Goal: Transaction & Acquisition: Purchase product/service

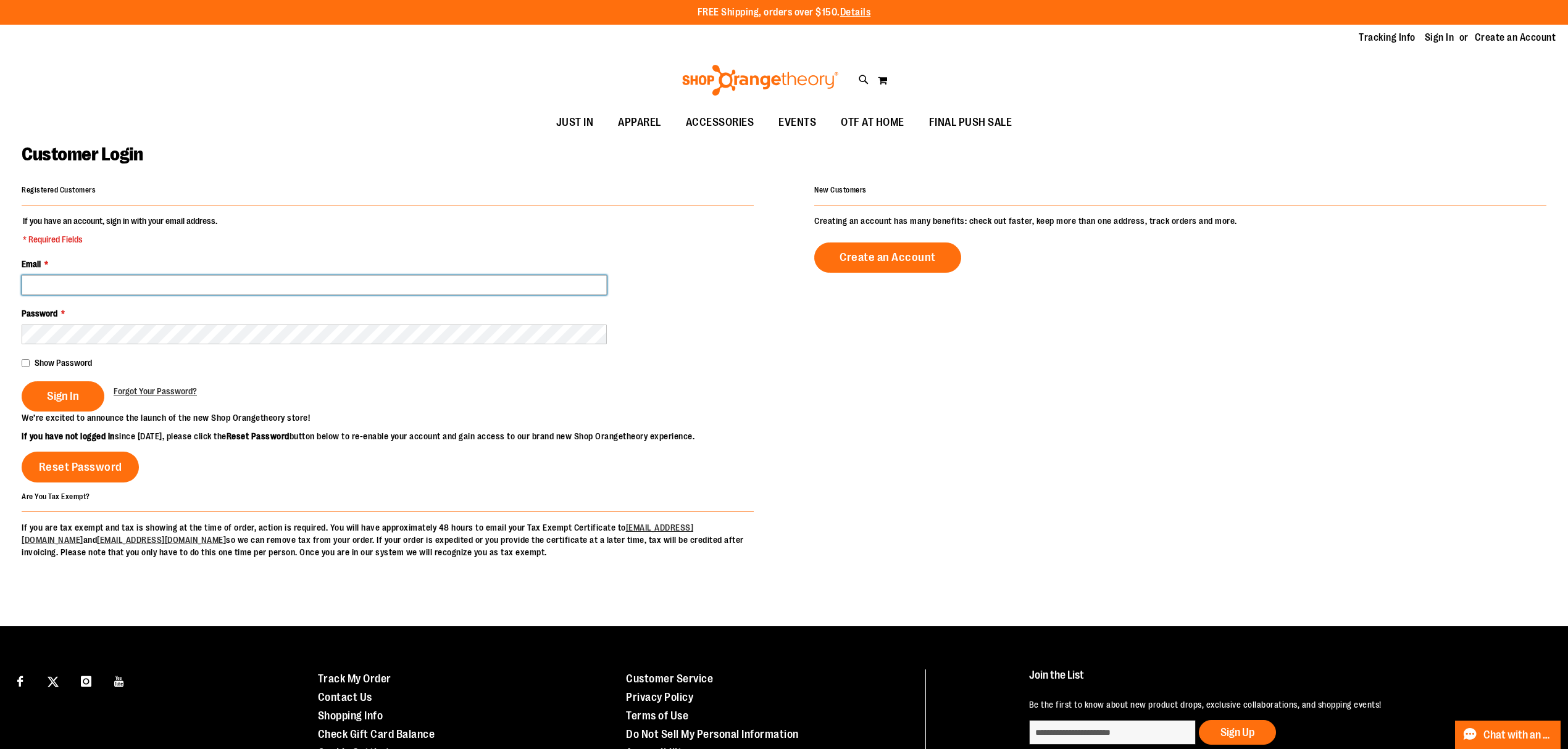
click at [118, 285] on input "Email *" at bounding box center [314, 285] width 585 height 20
type input "**********"
click at [58, 391] on span "Sign In" at bounding box center [63, 396] width 32 height 14
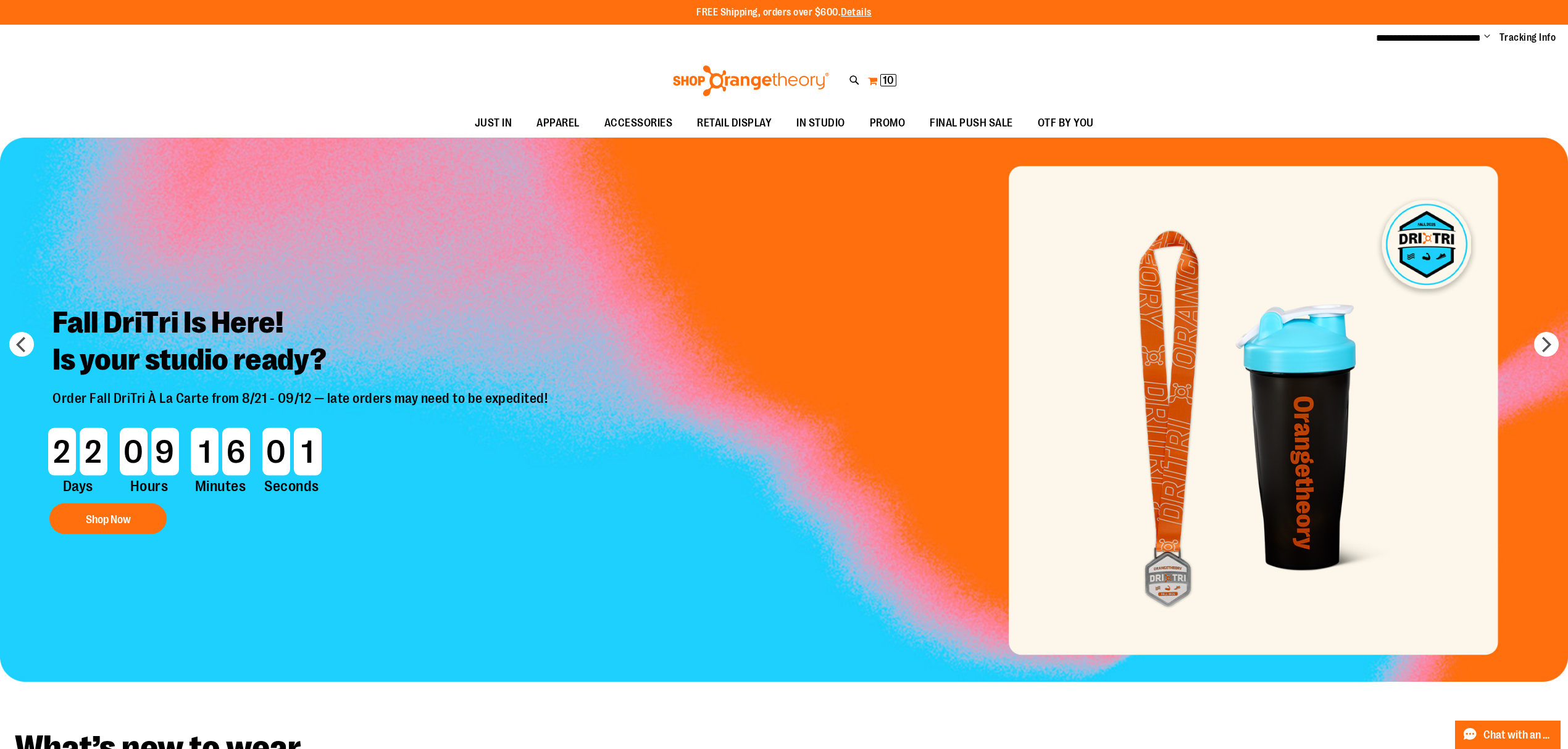
click at [875, 78] on button "My Cart 10 10 items" at bounding box center [882, 81] width 30 height 20
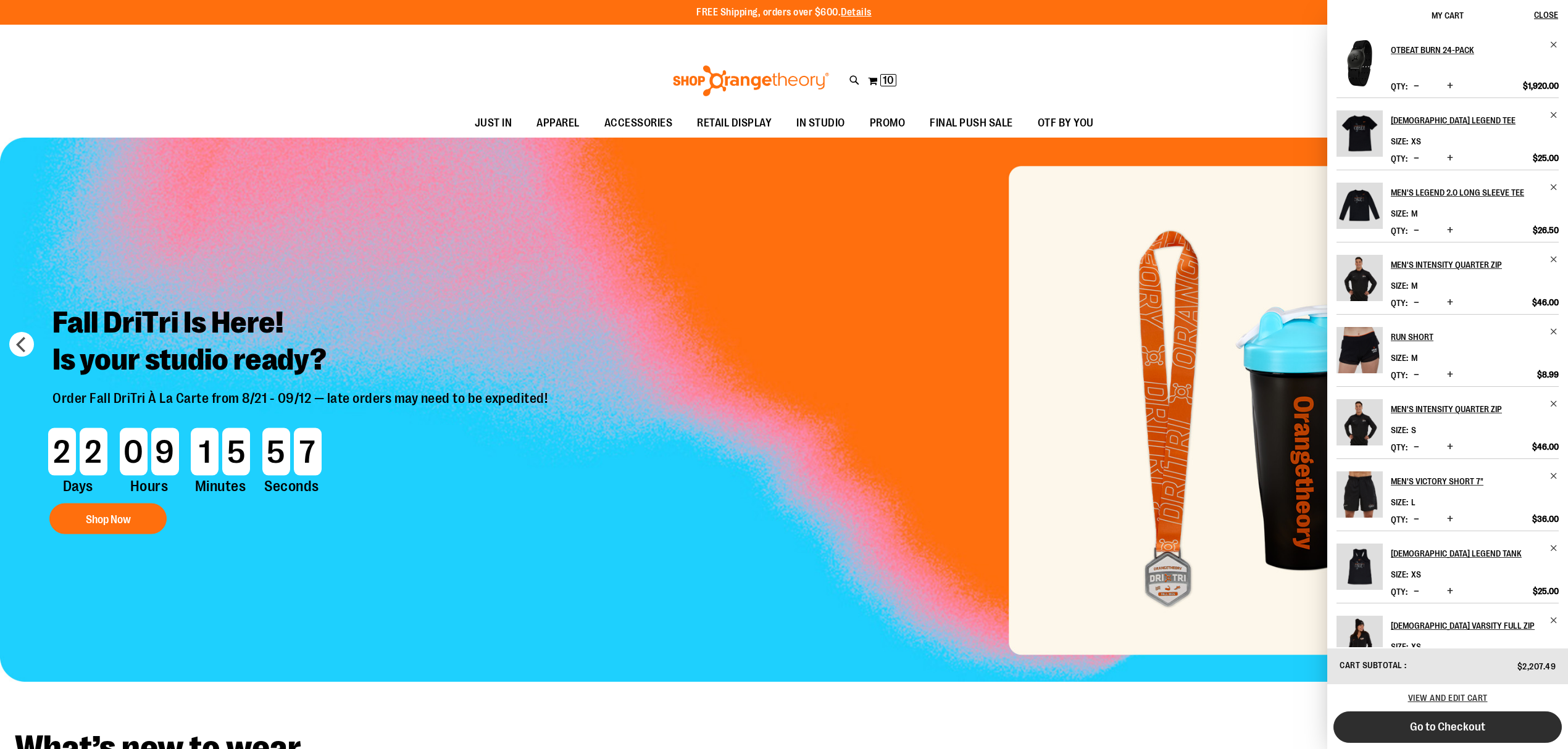
click at [1473, 720] on span "Go to Checkout" at bounding box center [1447, 727] width 75 height 14
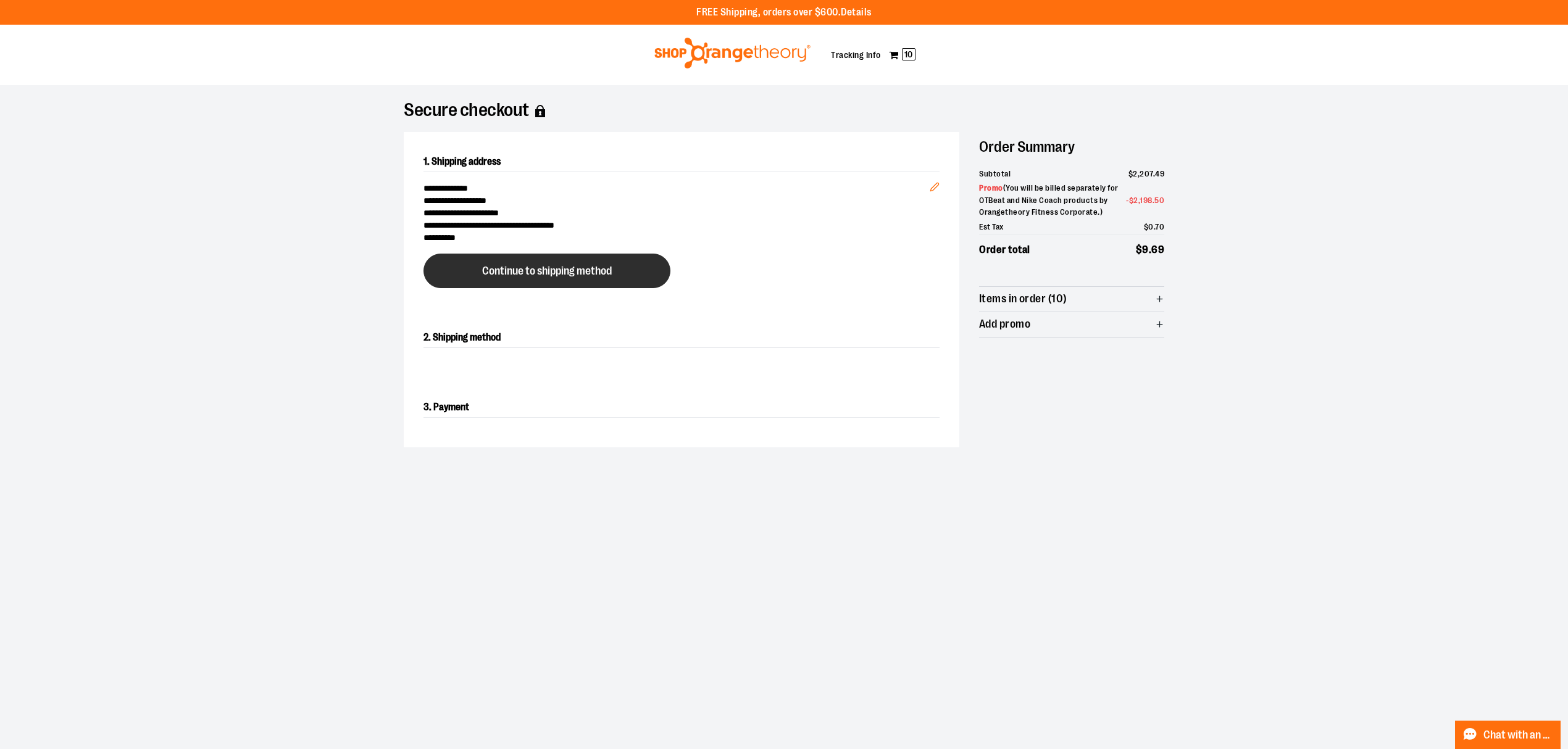
click at [571, 280] on button "Continue to shipping method" at bounding box center [547, 270] width 247 height 35
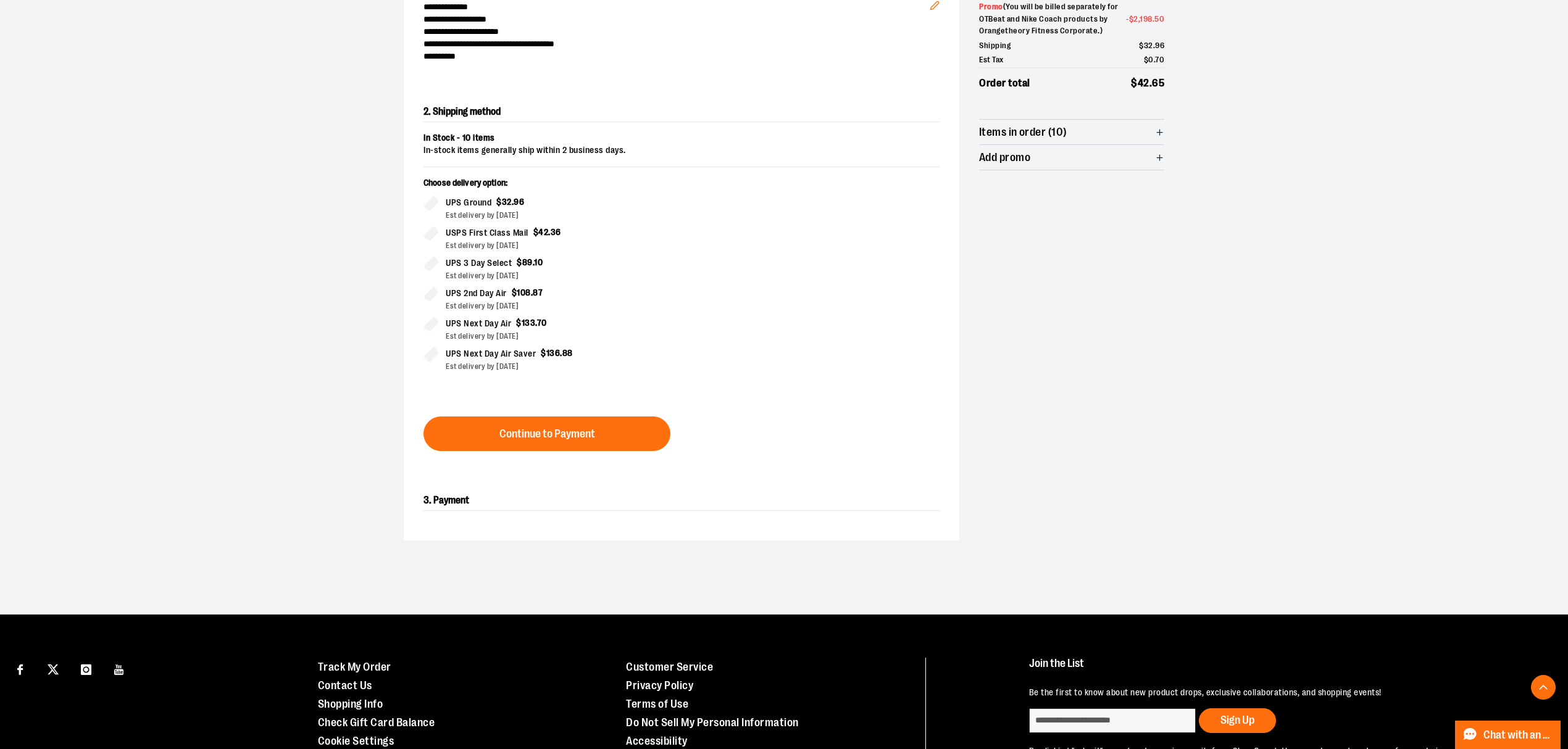
scroll to position [211, 0]
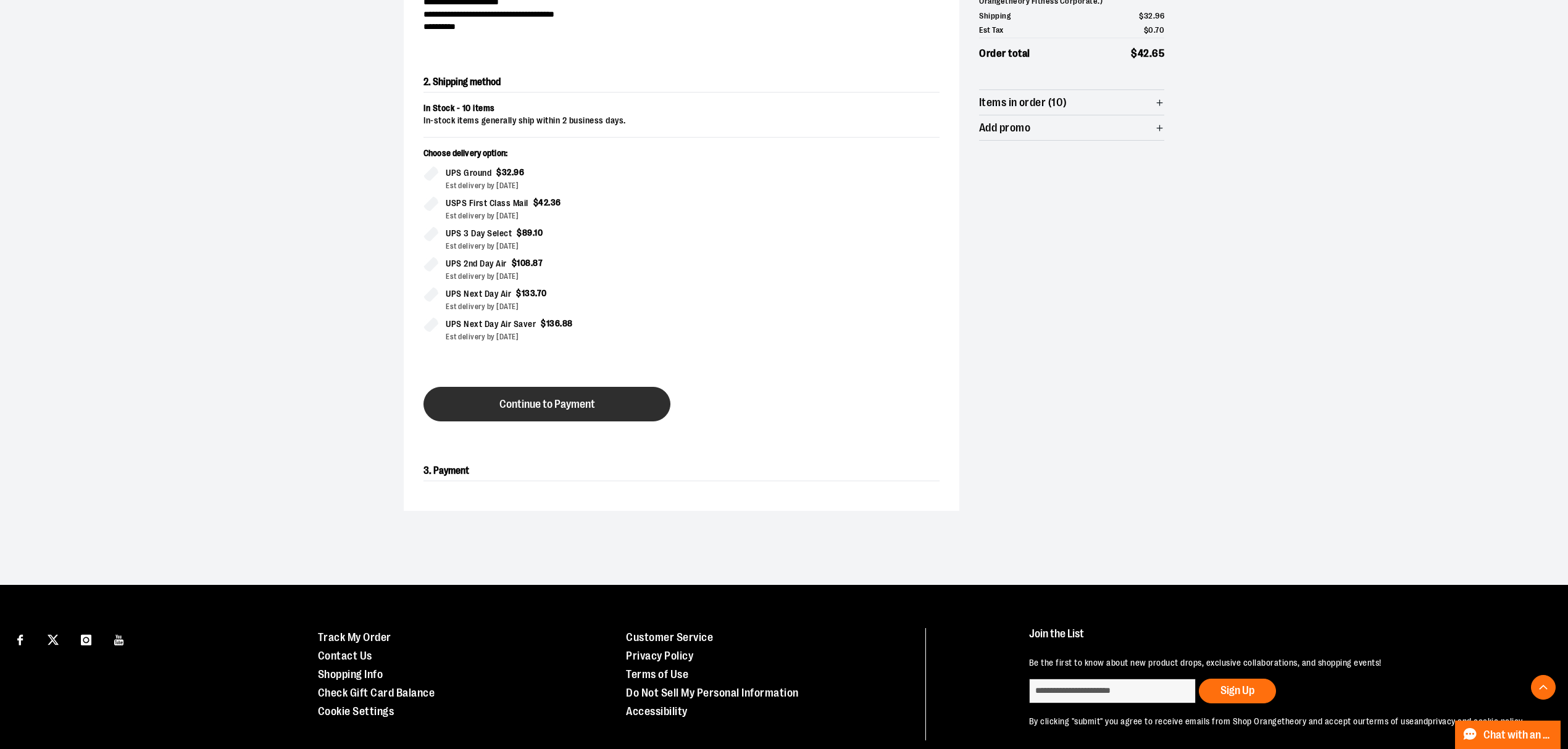
click at [558, 394] on button "Continue to Payment" at bounding box center [547, 404] width 247 height 35
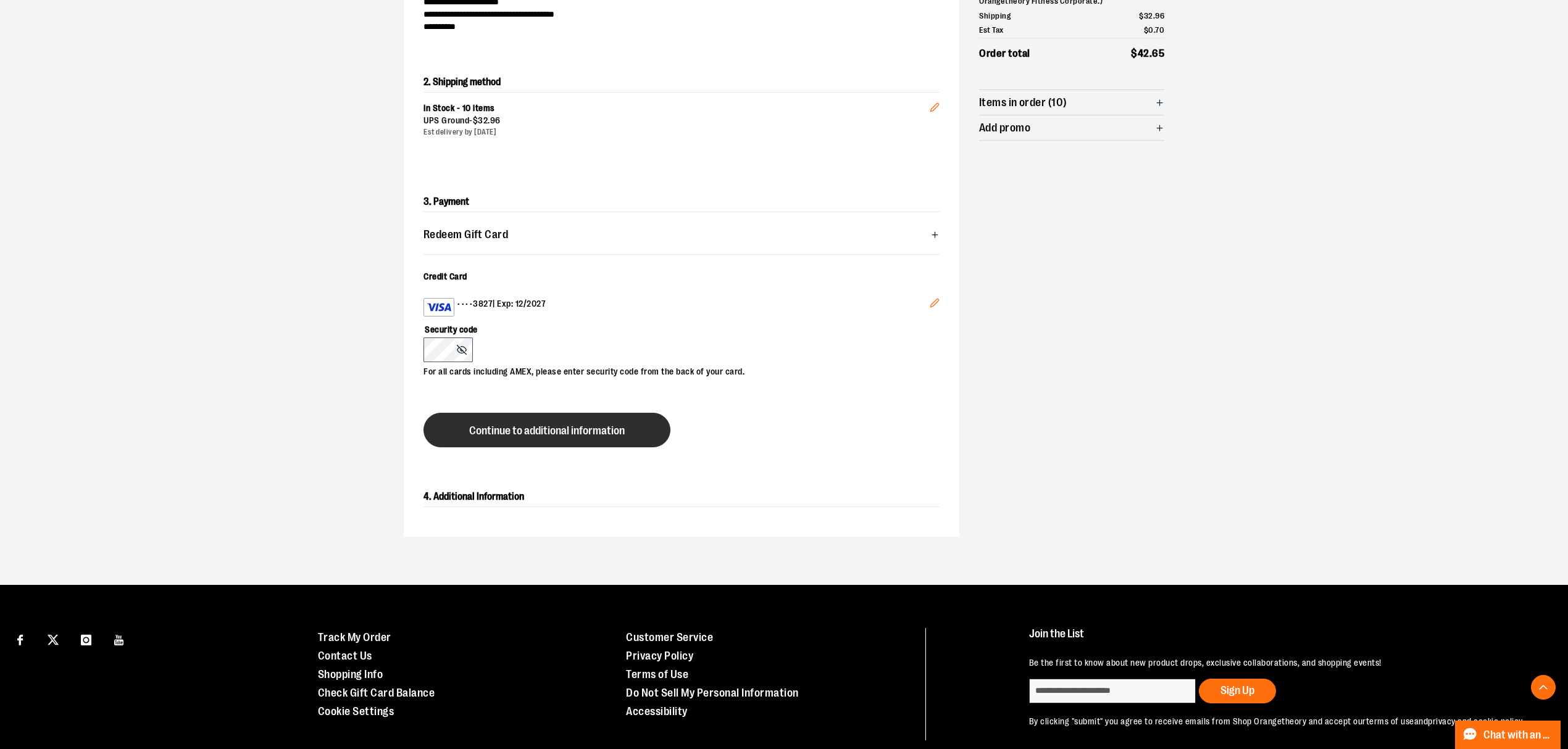
click at [574, 428] on span "Continue to additional information" at bounding box center [547, 431] width 156 height 12
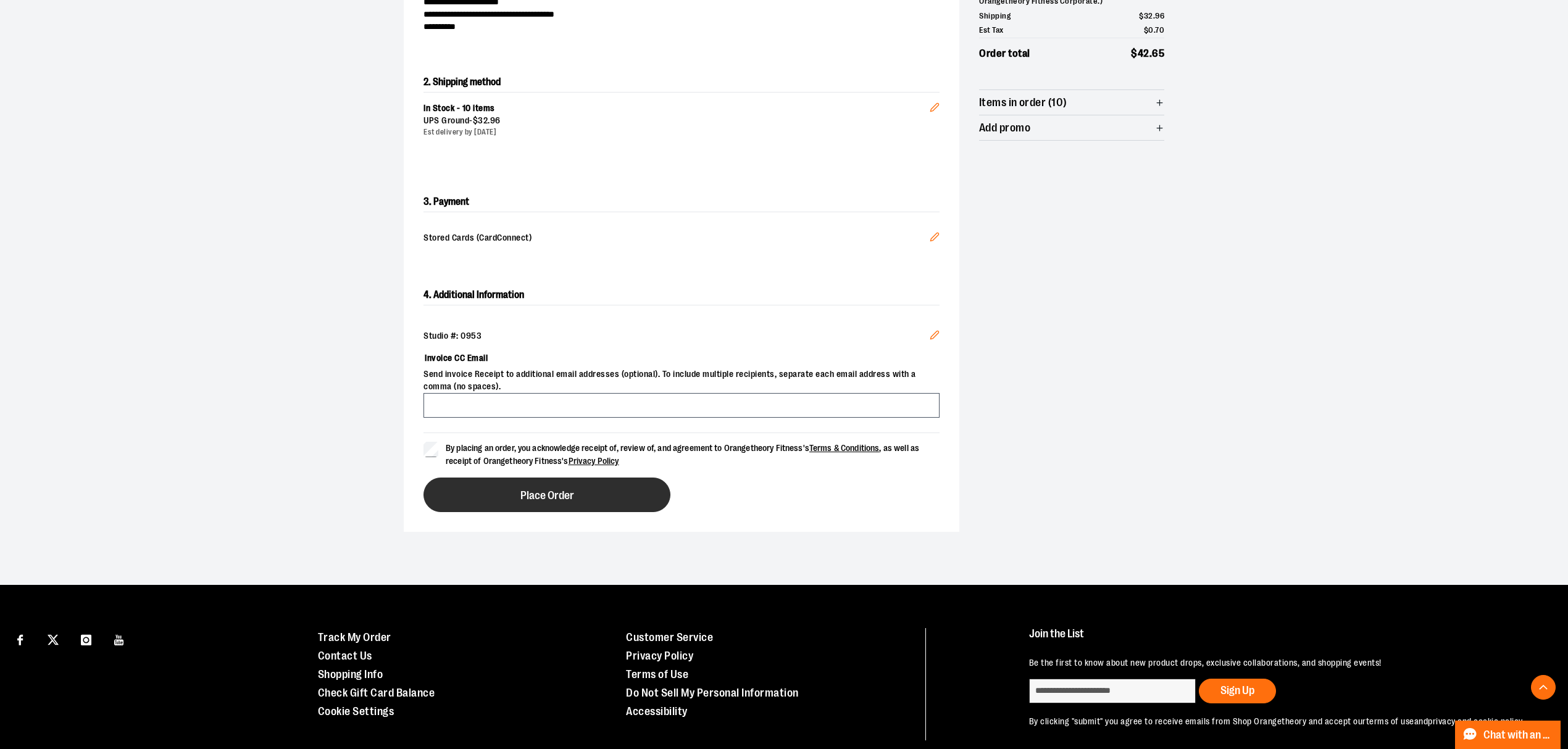
click at [561, 501] on span "Place Order" at bounding box center [547, 495] width 54 height 12
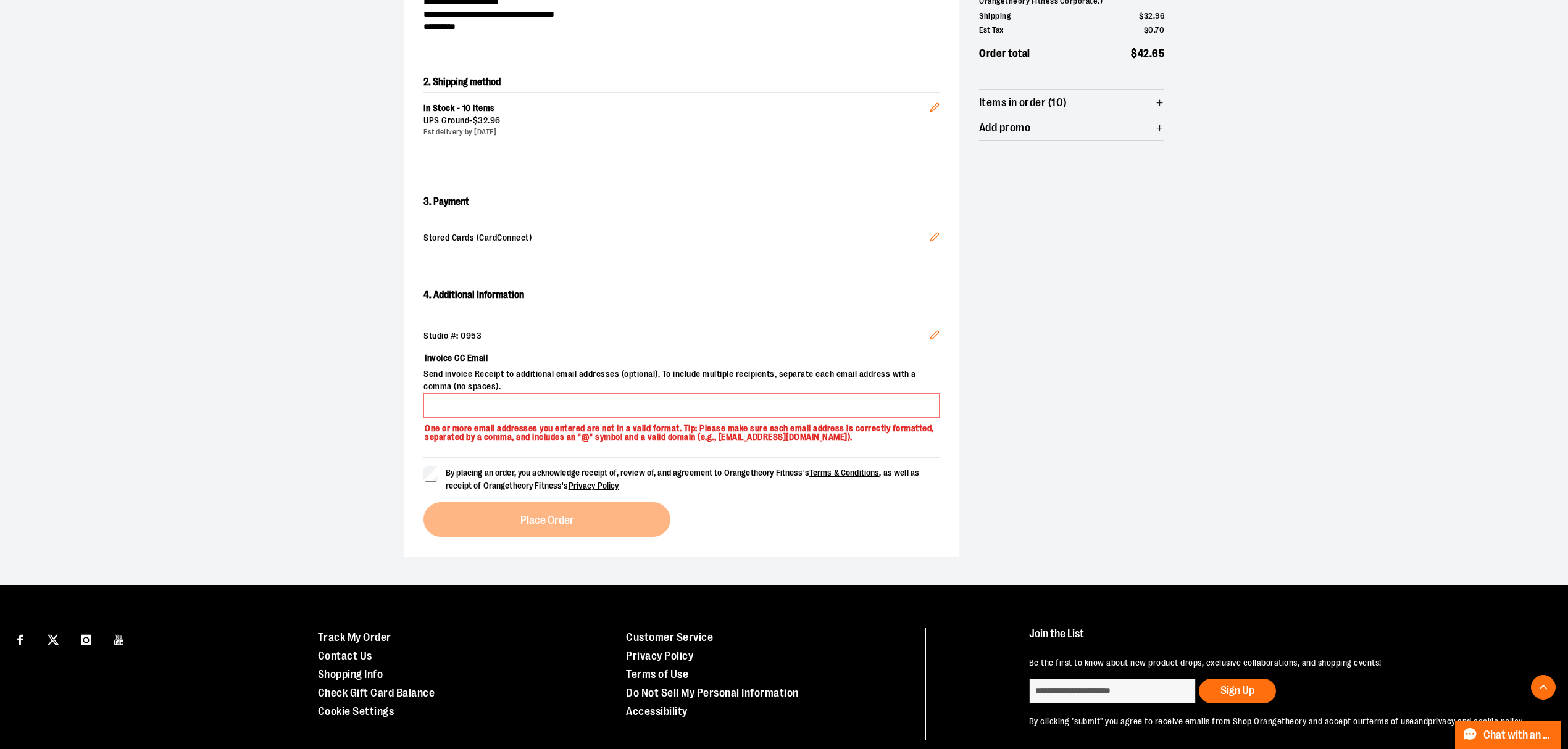
click at [496, 392] on span "Send invoice Receipt to additional email addresses (optional). To include multi…" at bounding box center [682, 381] width 516 height 25
click at [498, 401] on input "Invoice CC Email" at bounding box center [682, 405] width 516 height 25
type input "**********"
click at [440, 483] on label "By placing an order, you acknowledge receipt of, review of, and agreement to Or…" at bounding box center [682, 480] width 516 height 26
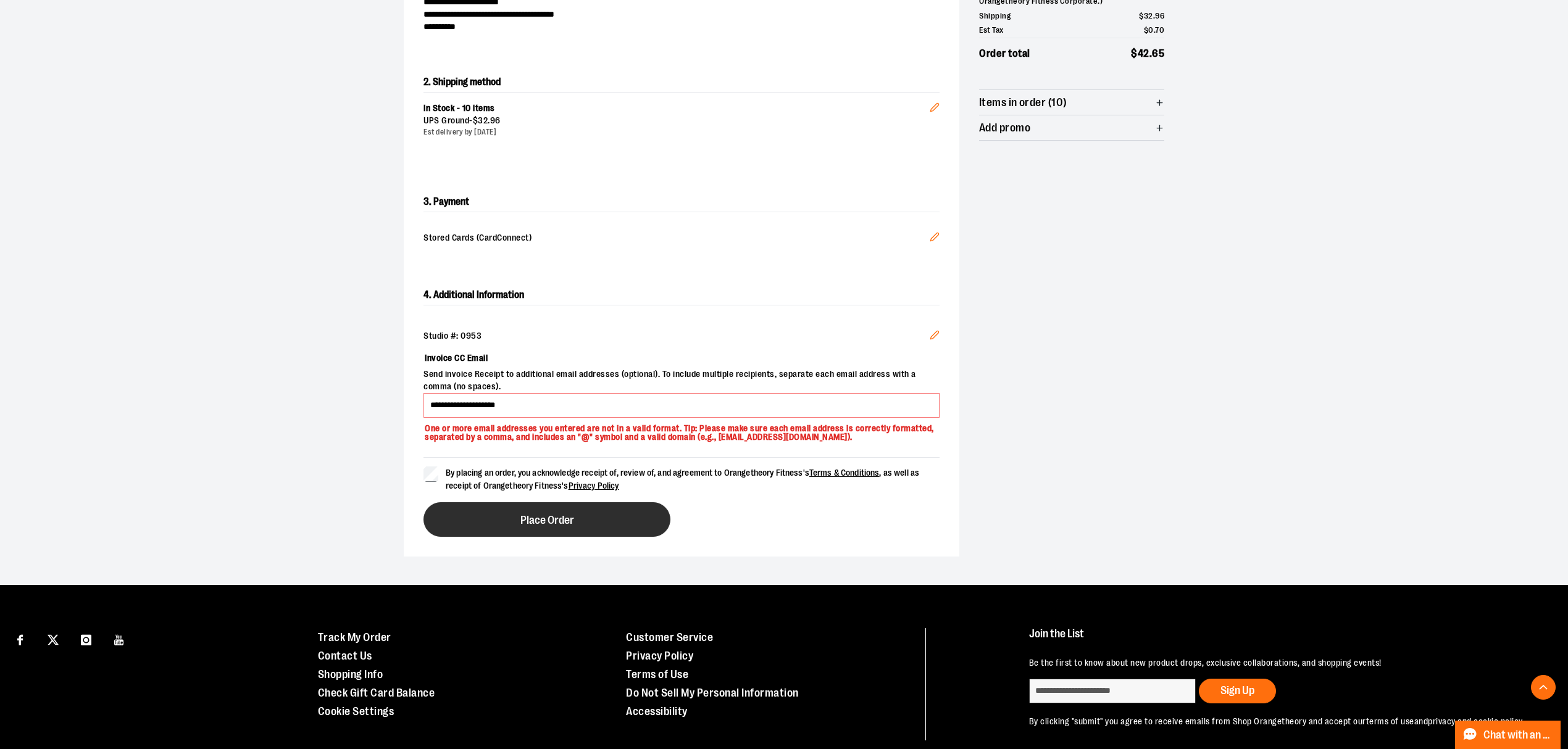
click at [529, 526] on span "Place Order" at bounding box center [547, 520] width 54 height 12
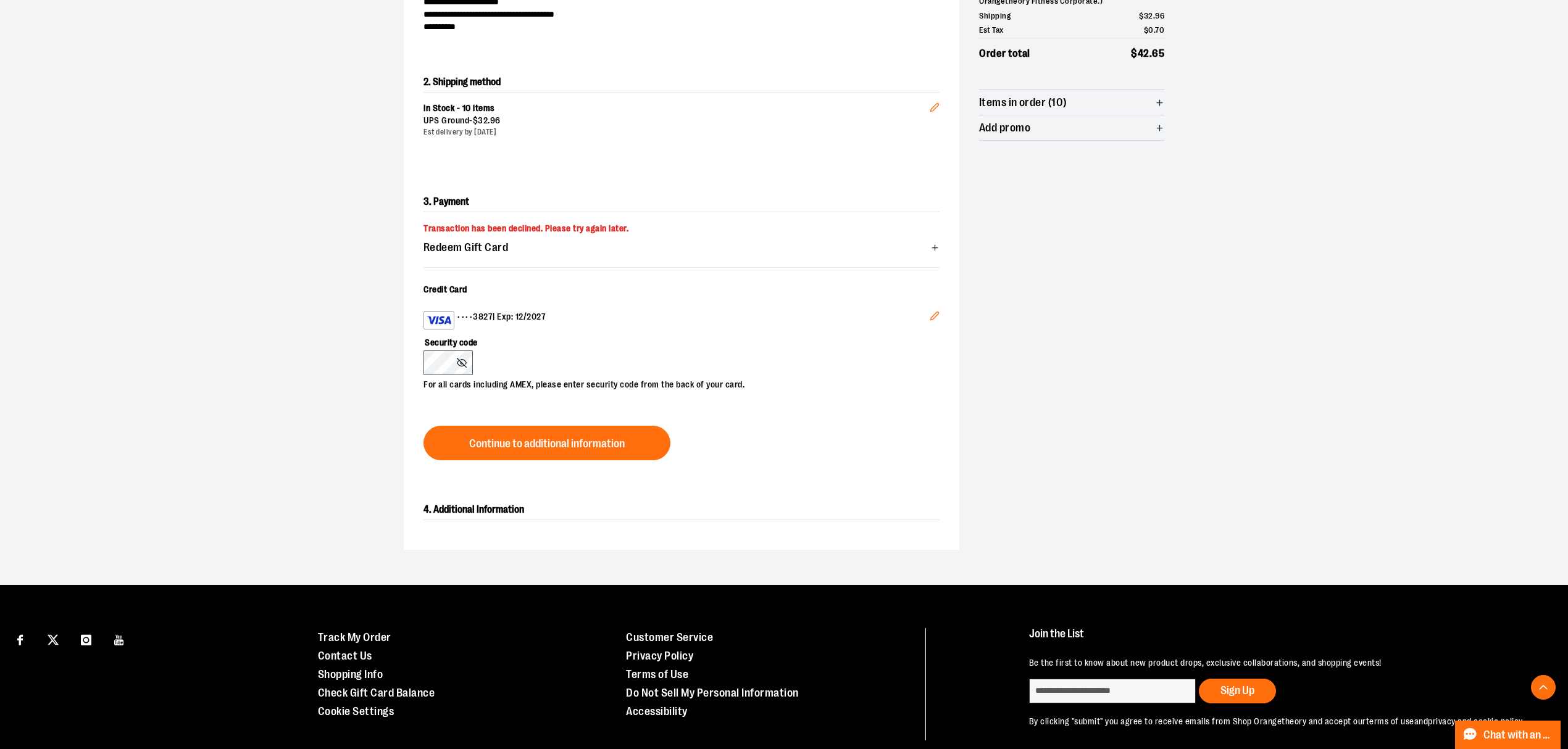
click at [938, 310] on button "Edit" at bounding box center [935, 317] width 30 height 33
click at [569, 437] on button "Continue to additional information" at bounding box center [547, 443] width 247 height 35
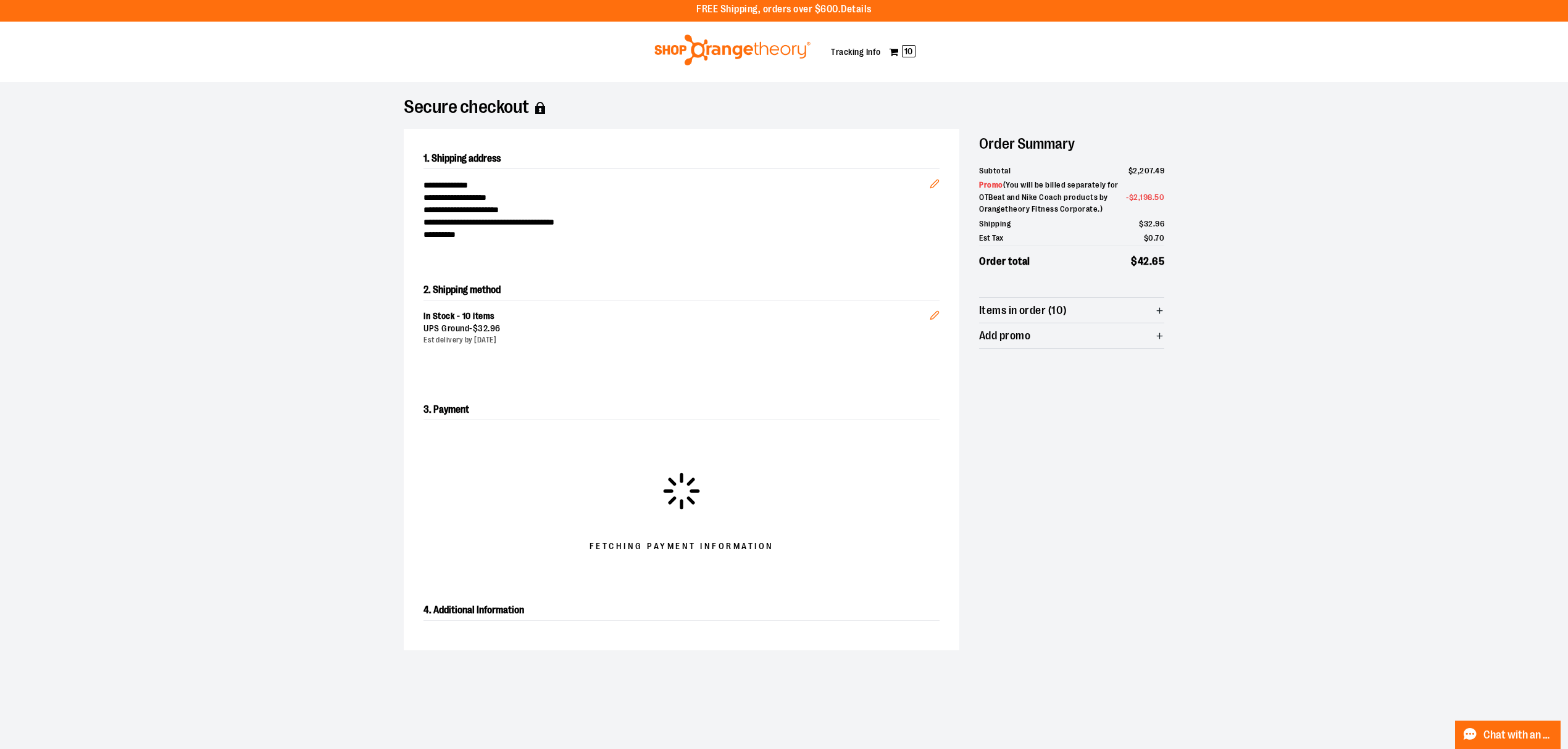
scroll to position [0, 0]
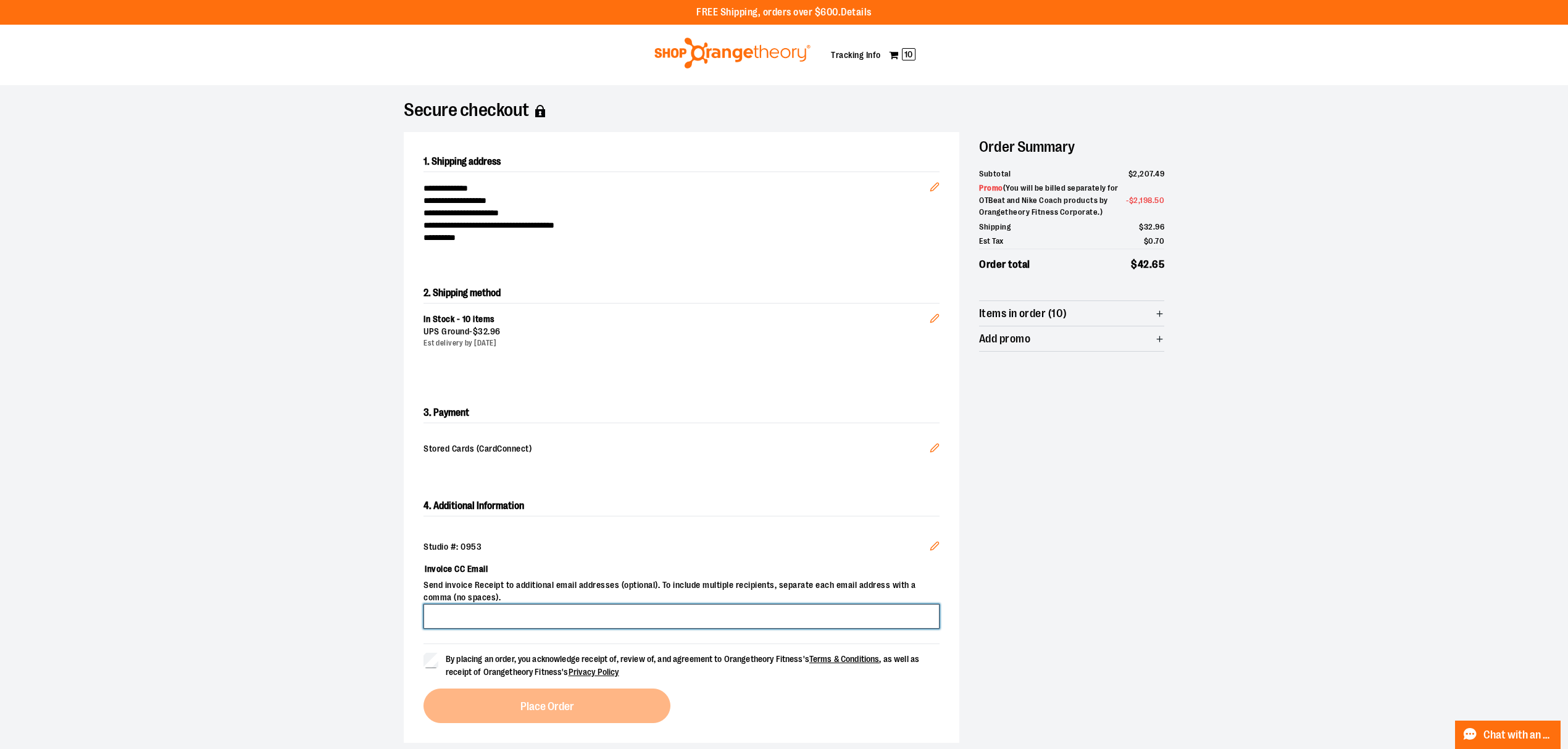
click at [452, 619] on input "Invoice CC Email" at bounding box center [682, 616] width 516 height 25
type input "**********"
click at [430, 652] on form "By placing an order, you acknowledge receipt of, review of, and agreement to Or…" at bounding box center [682, 662] width 516 height 35
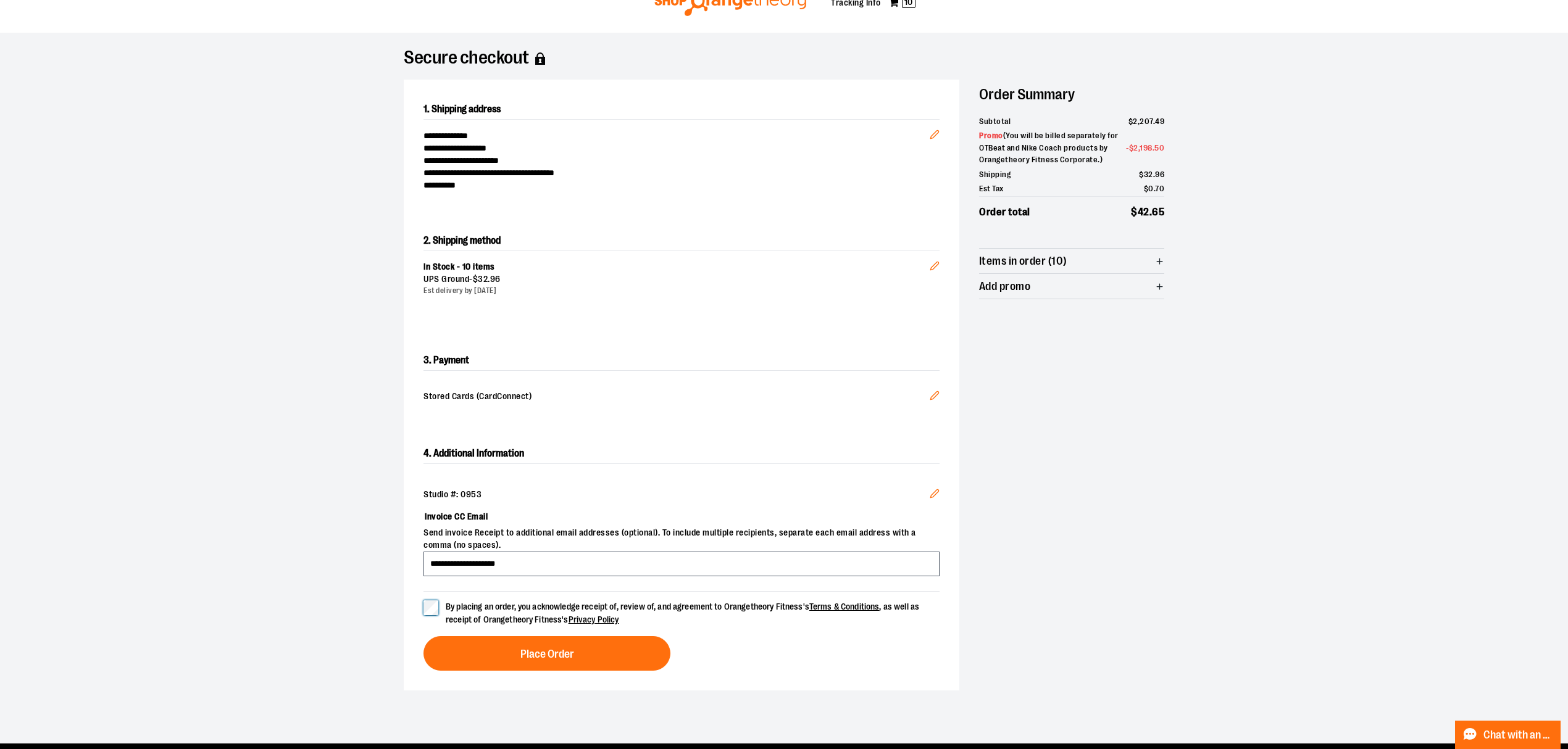
scroll to position [82, 0]
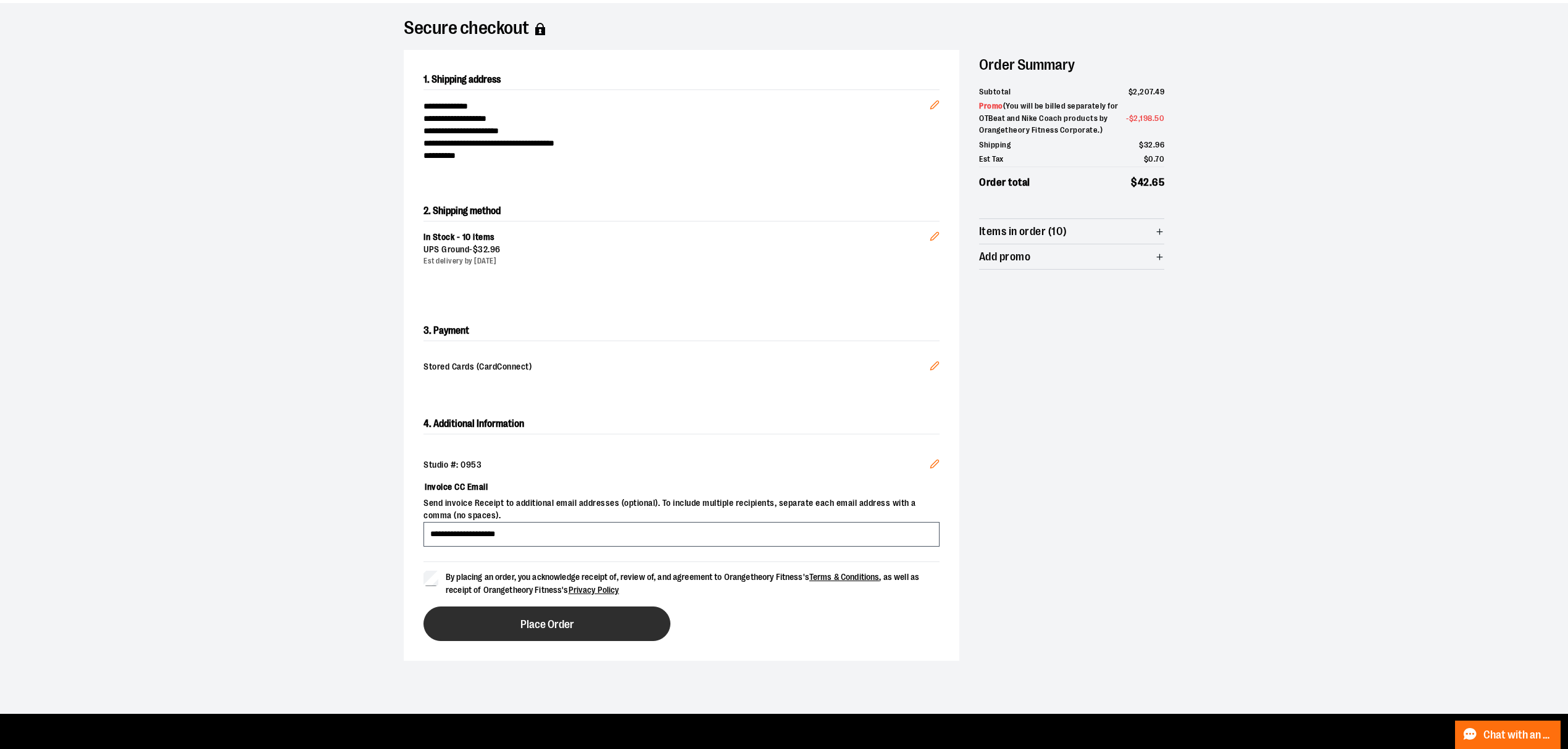
click at [514, 632] on button "Place Order" at bounding box center [547, 623] width 247 height 35
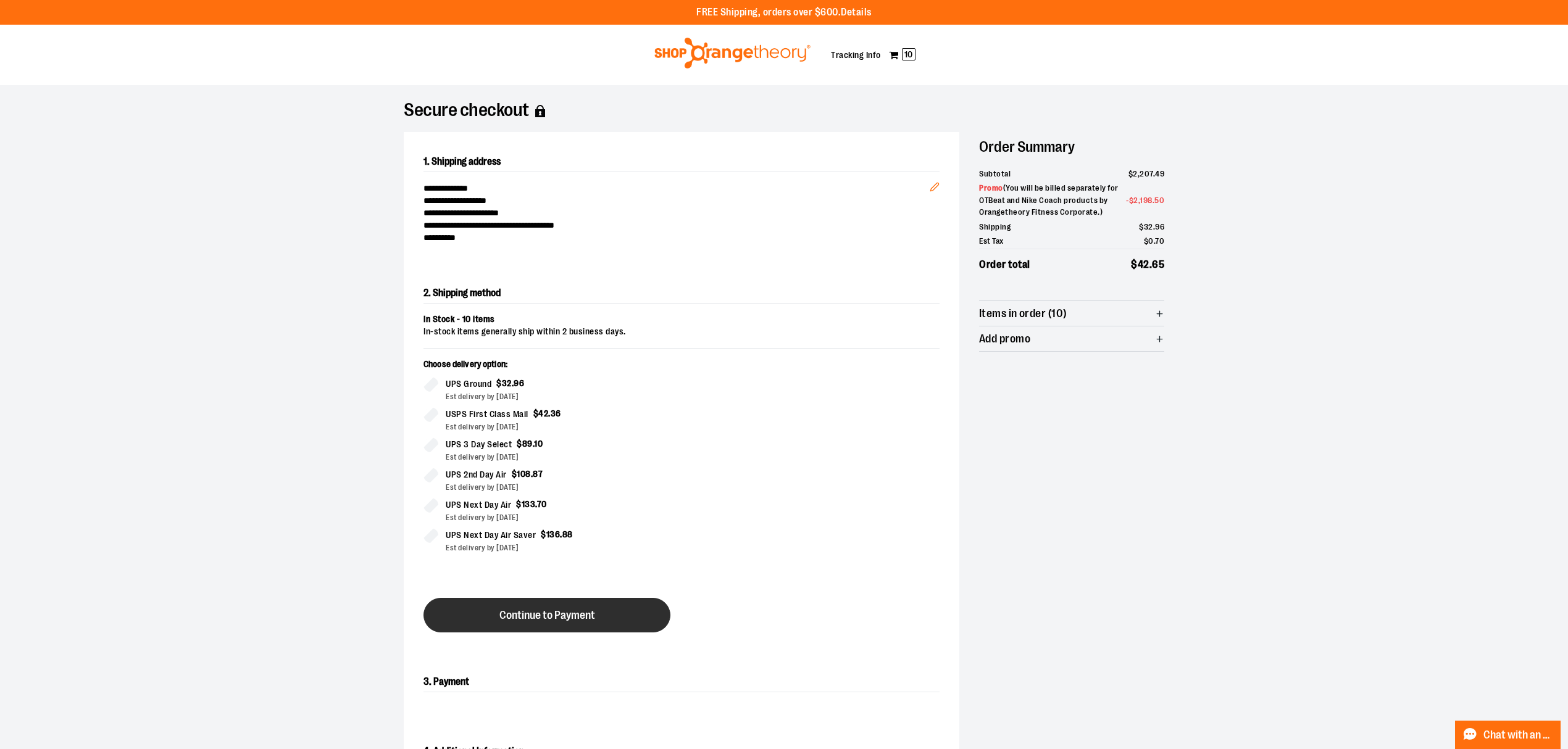
click at [554, 605] on button "Continue to Payment" at bounding box center [547, 615] width 247 height 35
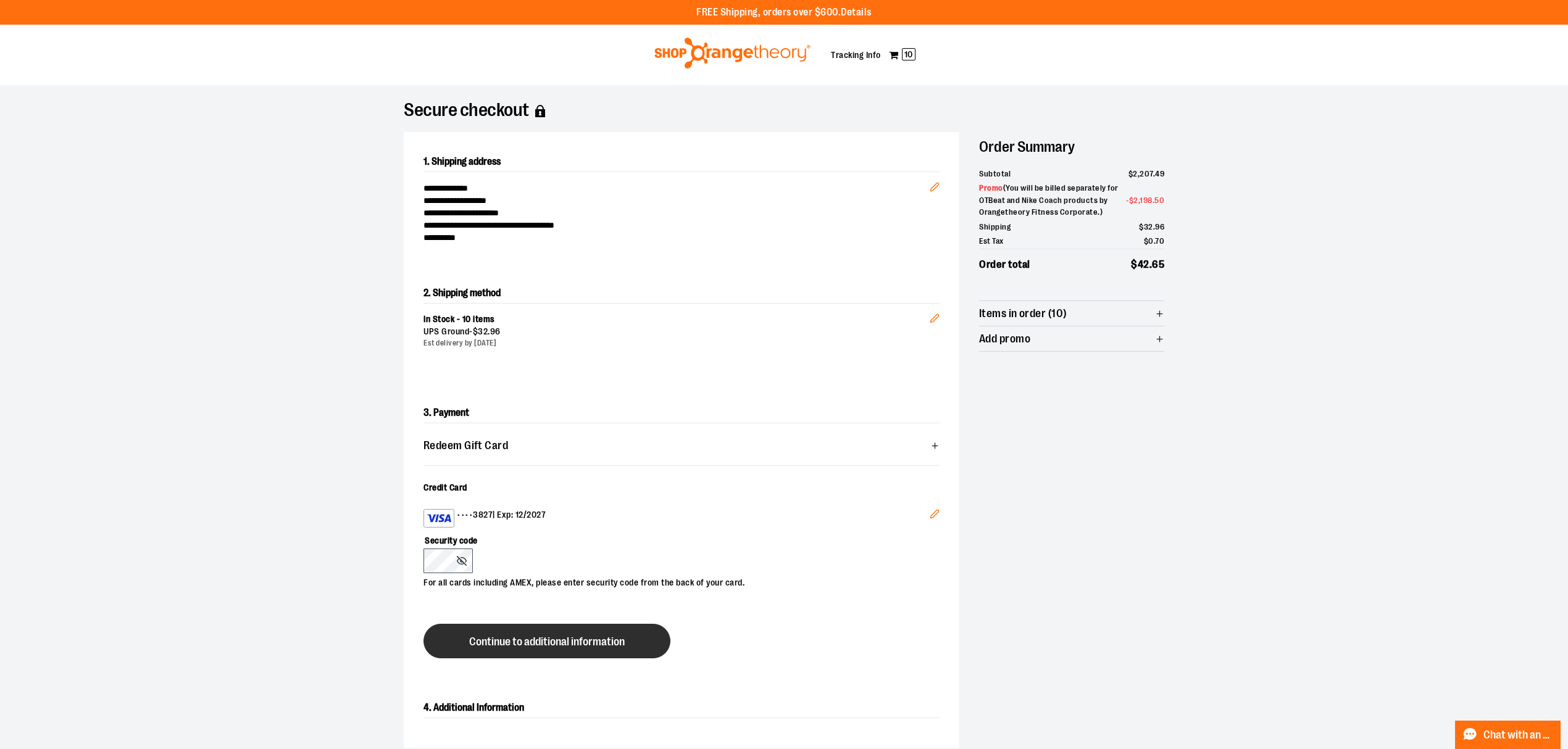
click at [512, 635] on button "Continue to additional information" at bounding box center [547, 641] width 247 height 35
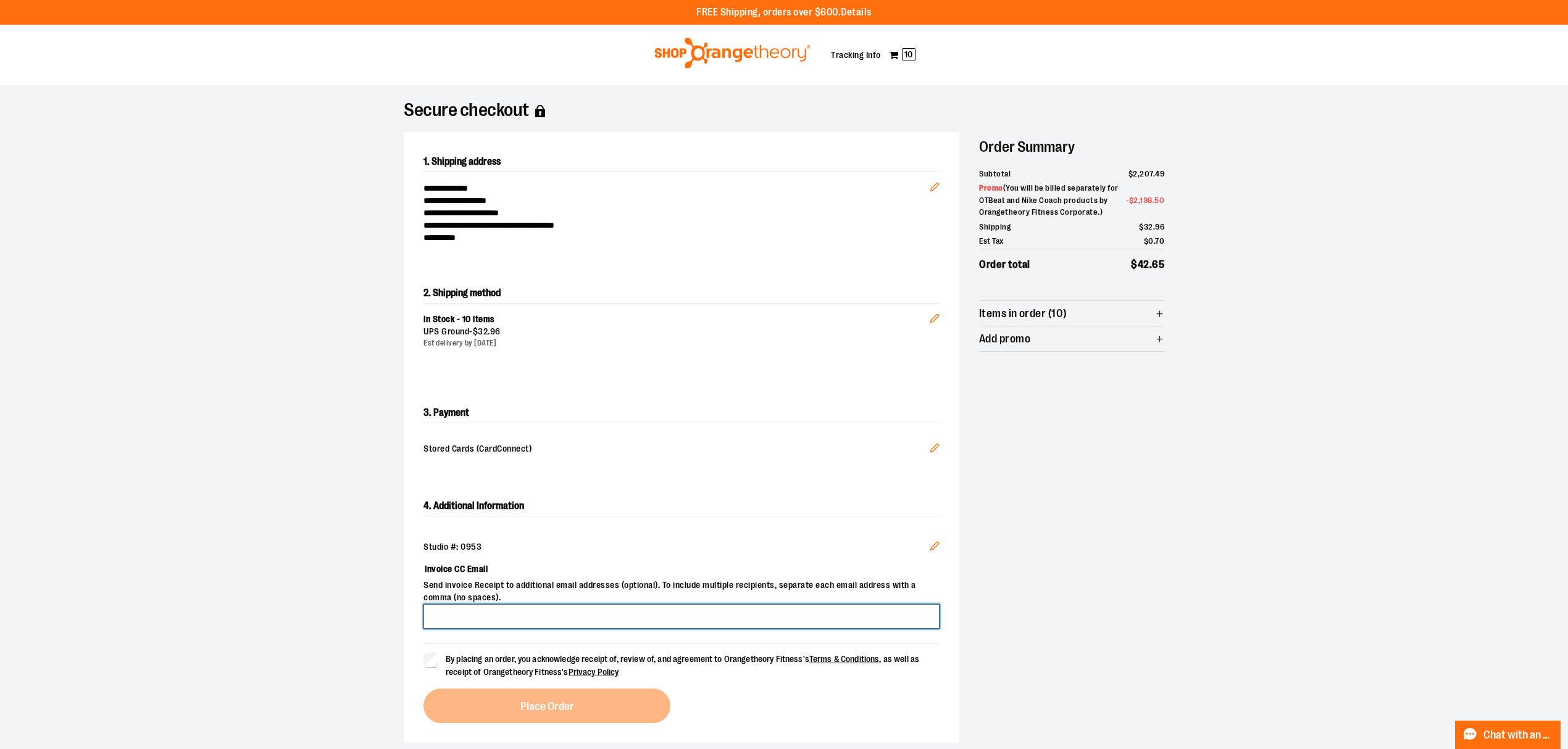
click at [473, 621] on input "Invoice CC Email" at bounding box center [682, 616] width 516 height 25
type input "**********"
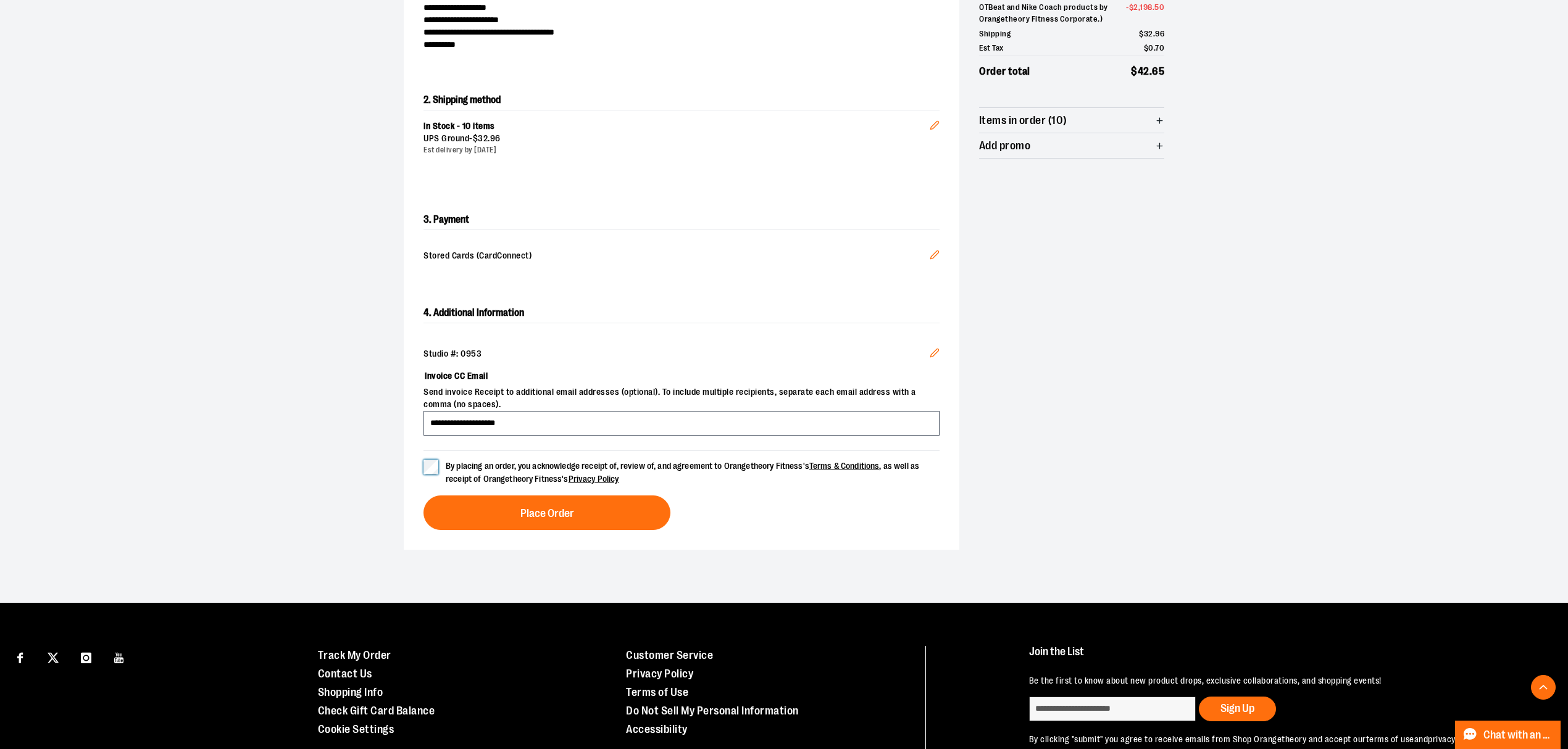
scroll to position [247, 0]
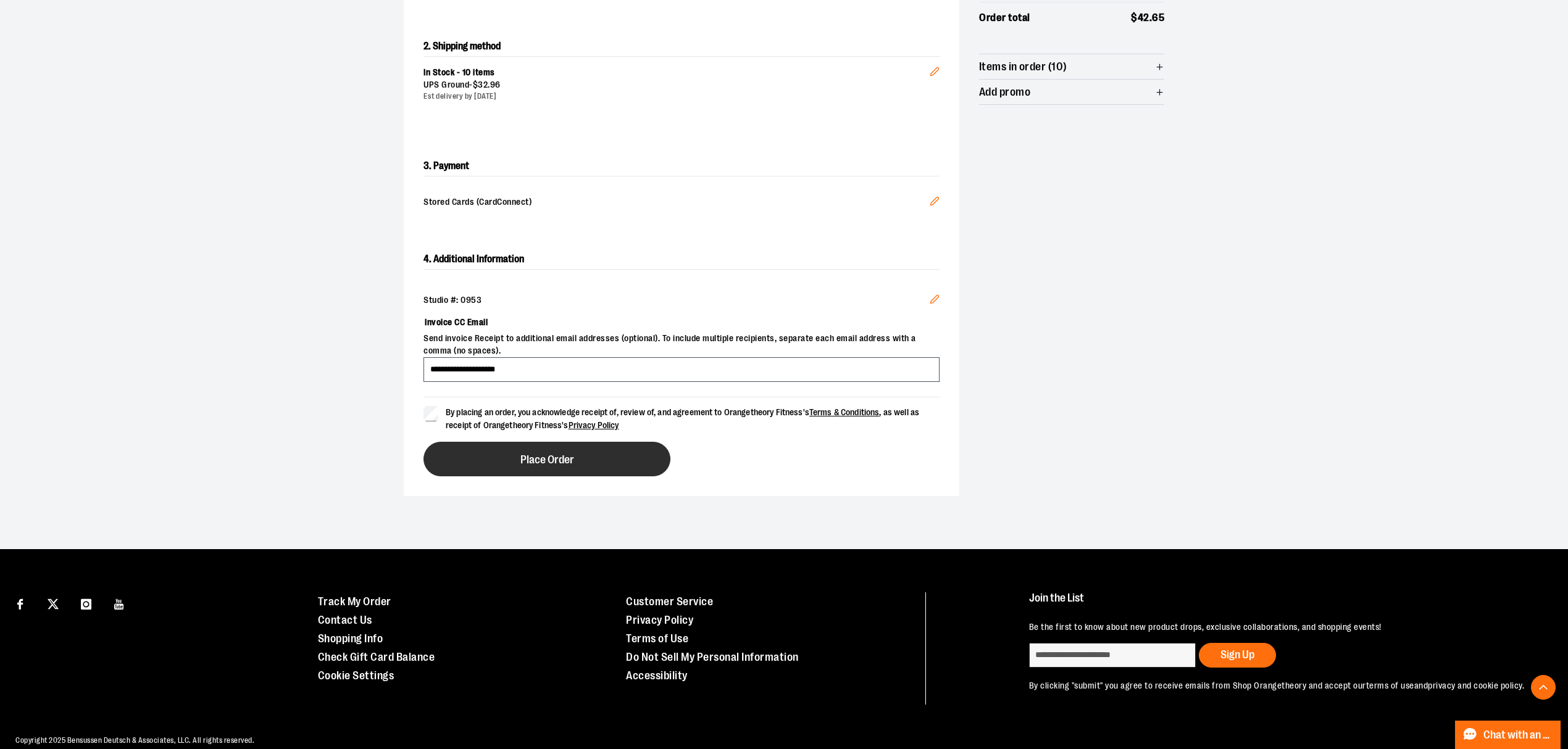
click at [620, 463] on button "Place Order" at bounding box center [547, 459] width 247 height 35
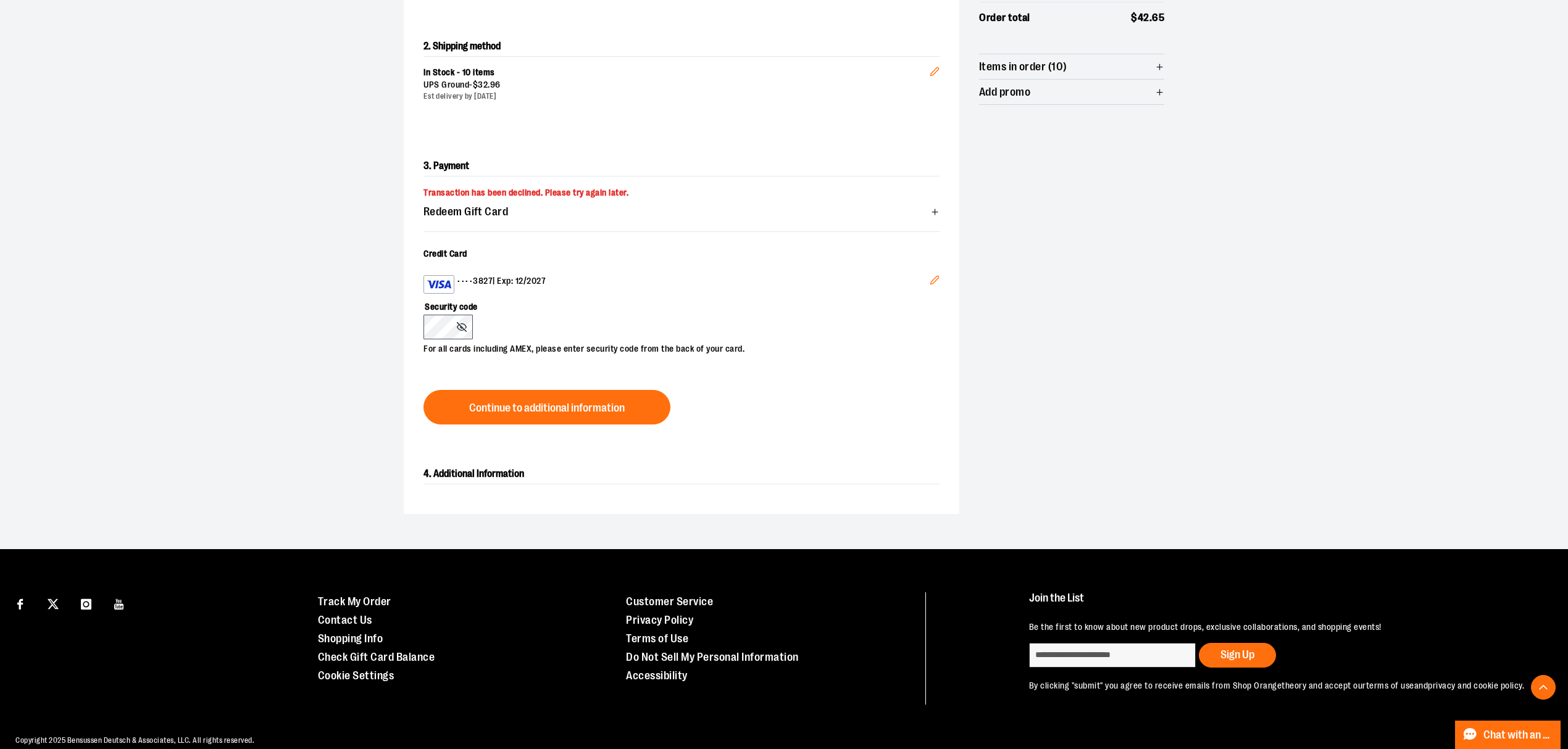
click at [937, 284] on icon "Edit" at bounding box center [935, 280] width 10 height 10
click at [520, 406] on span "Continue to additional information" at bounding box center [547, 407] width 156 height 12
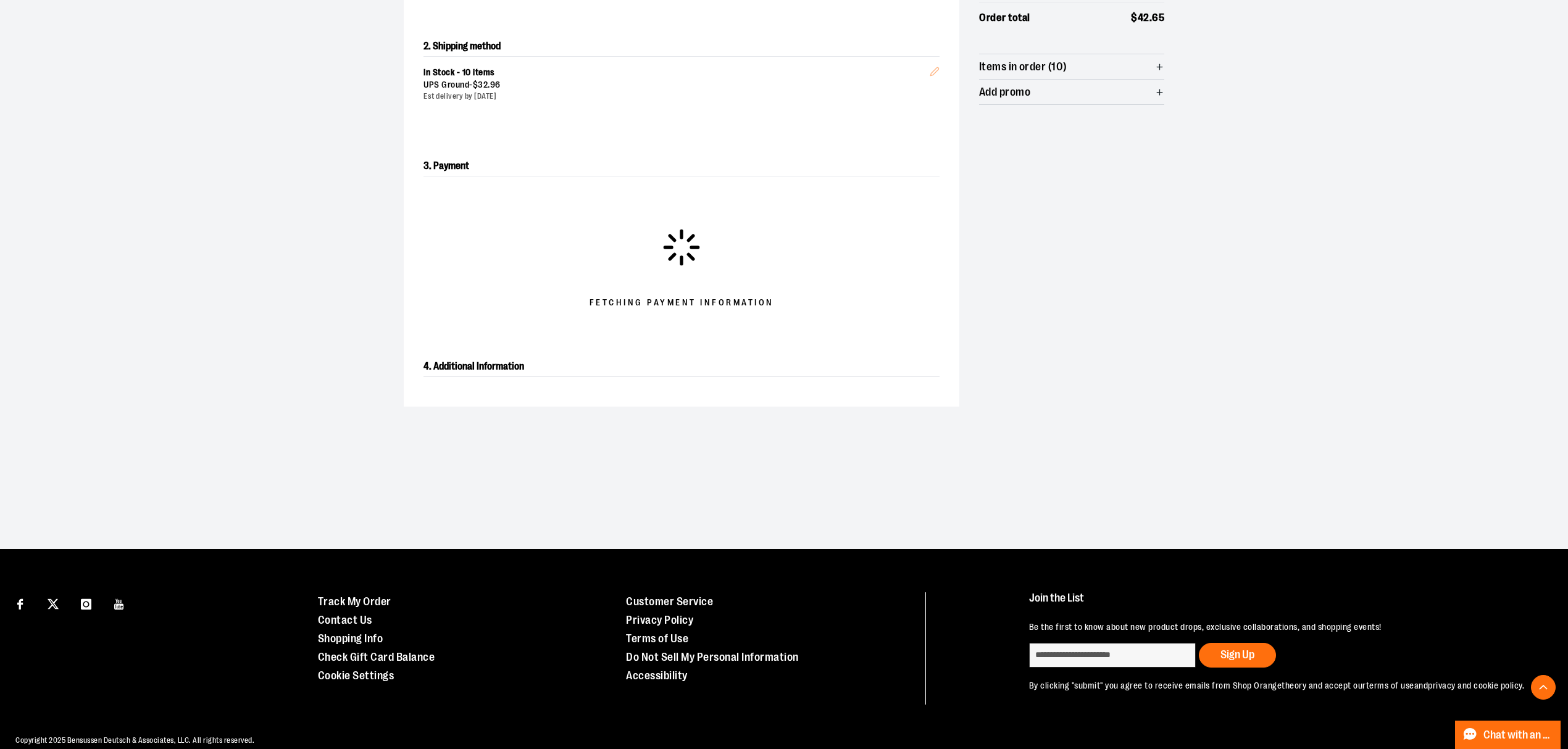
scroll to position [164, 0]
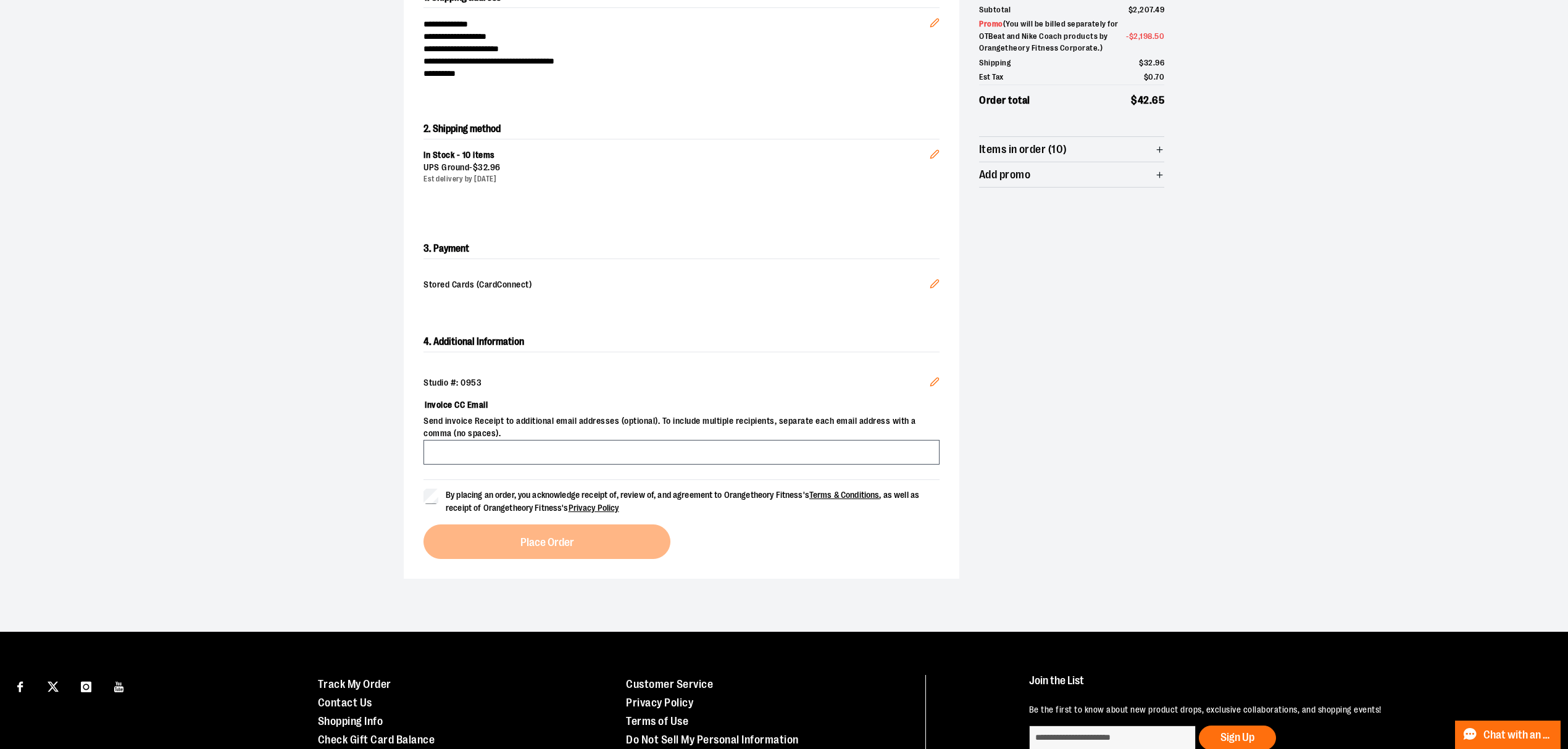
click at [539, 436] on span "Send invoice Receipt to additional email addresses (optional). To include multi…" at bounding box center [682, 427] width 516 height 25
click at [539, 457] on input "Invoice CC Email" at bounding box center [682, 452] width 516 height 25
type input "**********"
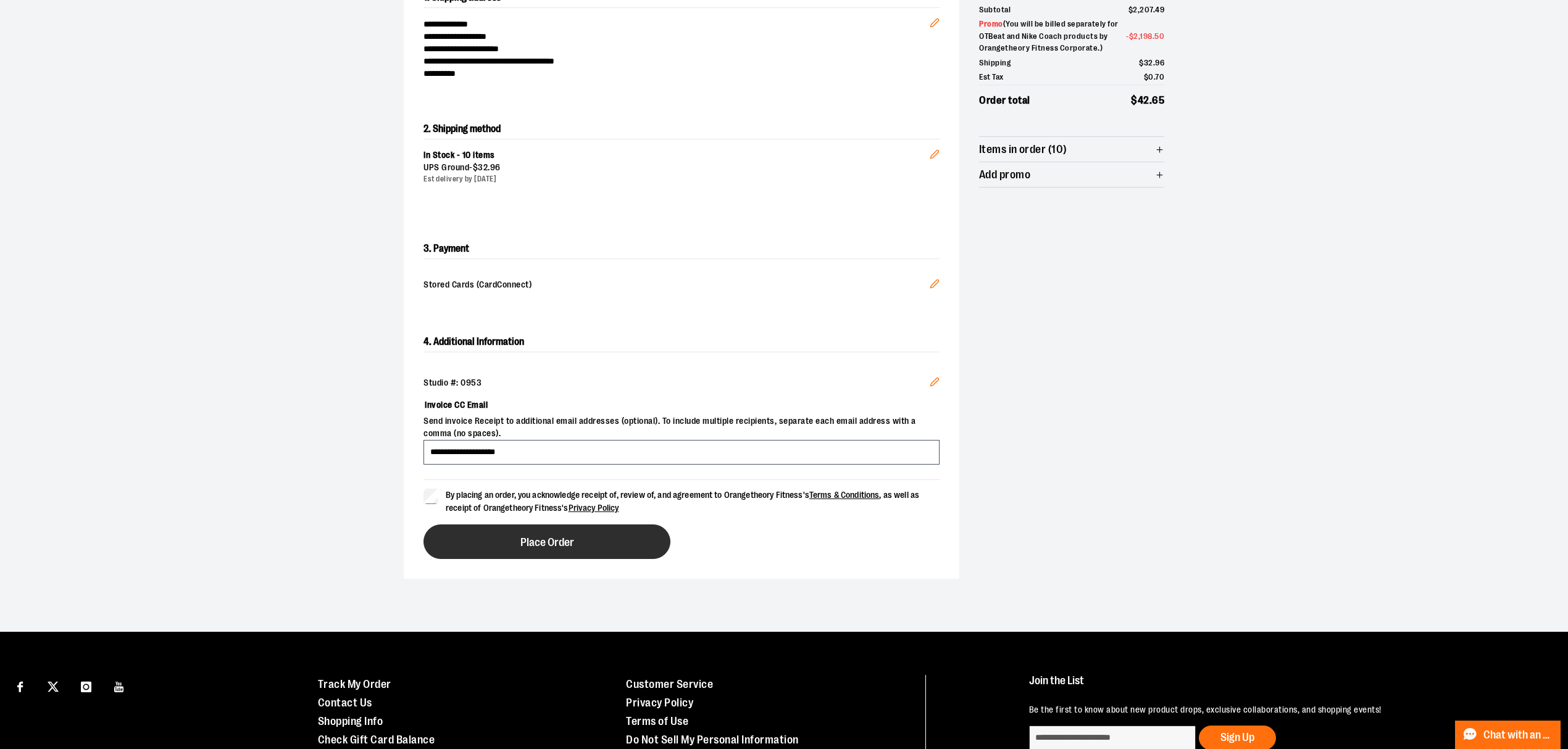
click at [465, 542] on button "Place Order" at bounding box center [547, 541] width 247 height 35
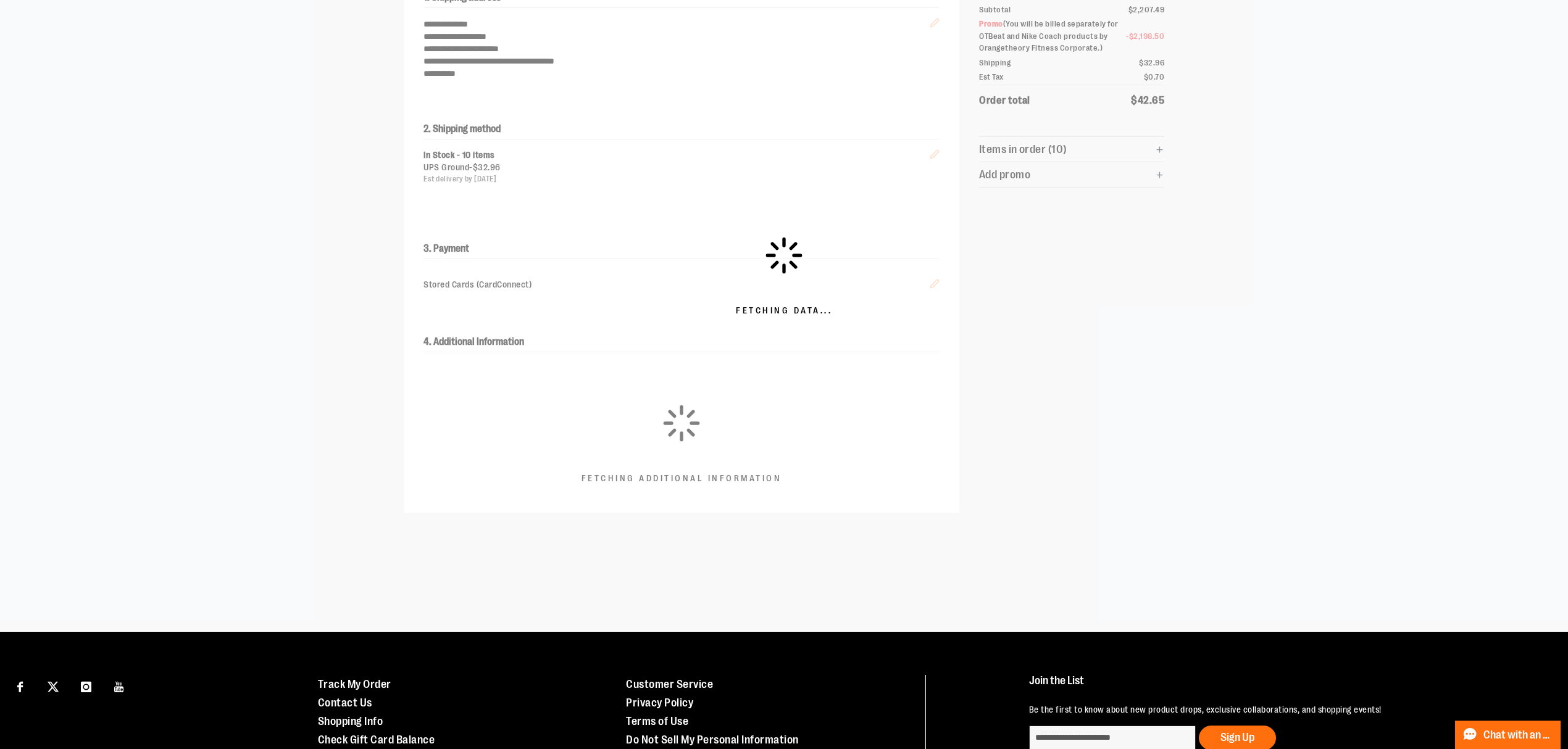
drag, startPoint x: 1133, startPoint y: 391, endPoint x: 1142, endPoint y: 467, distance: 76.5
click at [1130, 395] on div "Fetching Data..." at bounding box center [784, 276] width 1568 height 711
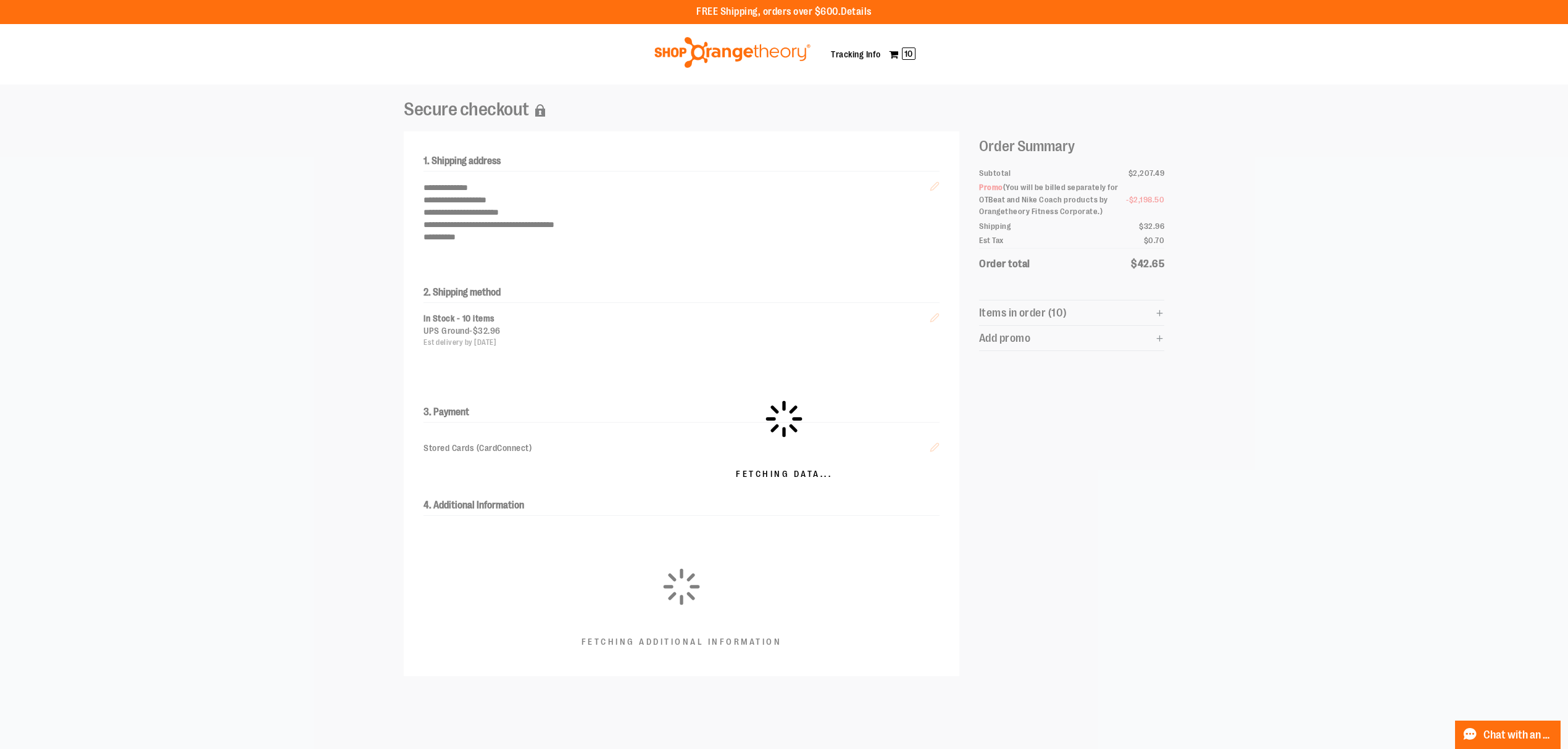
scroll to position [0, 0]
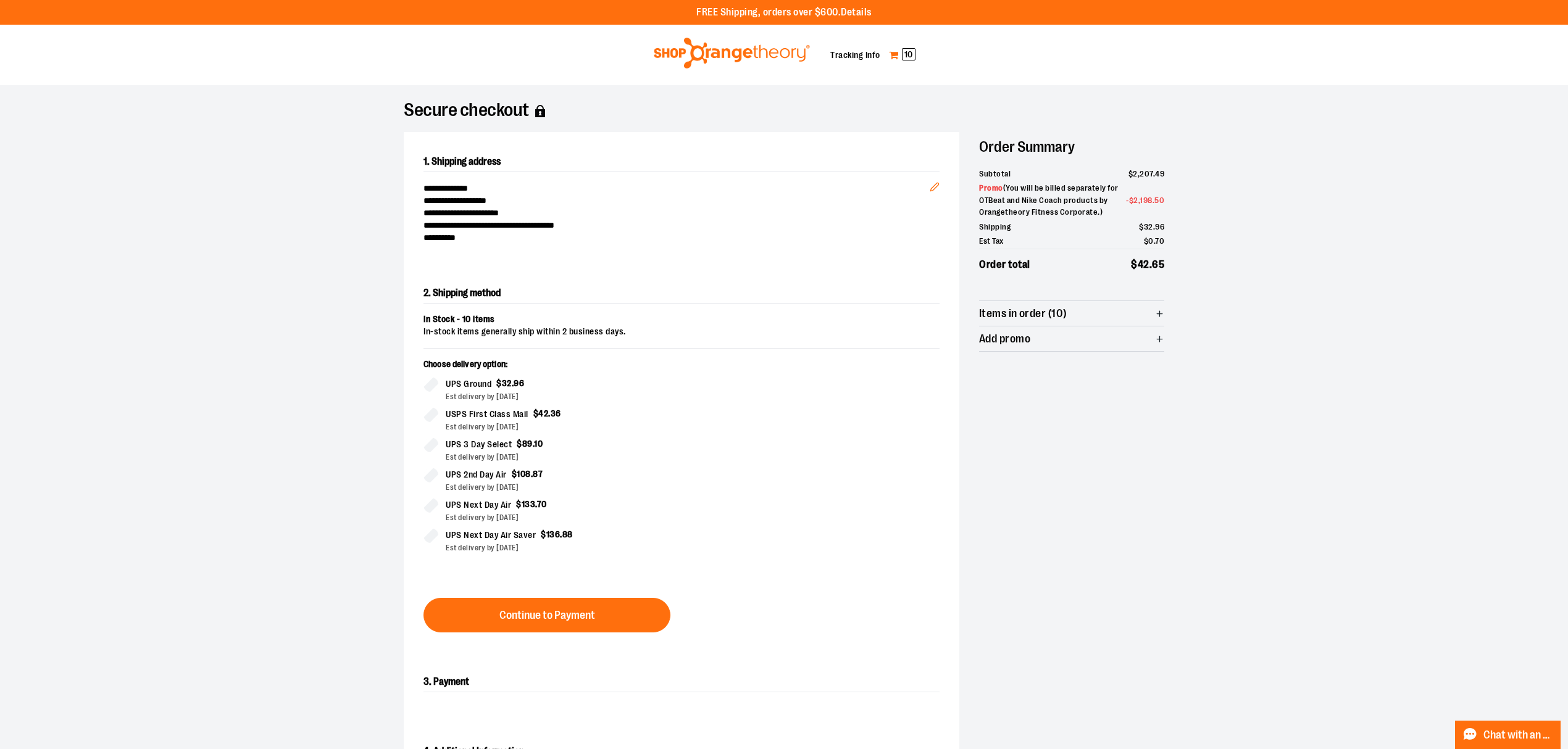
click at [895, 49] on link "My Cart 10" at bounding box center [902, 55] width 28 height 20
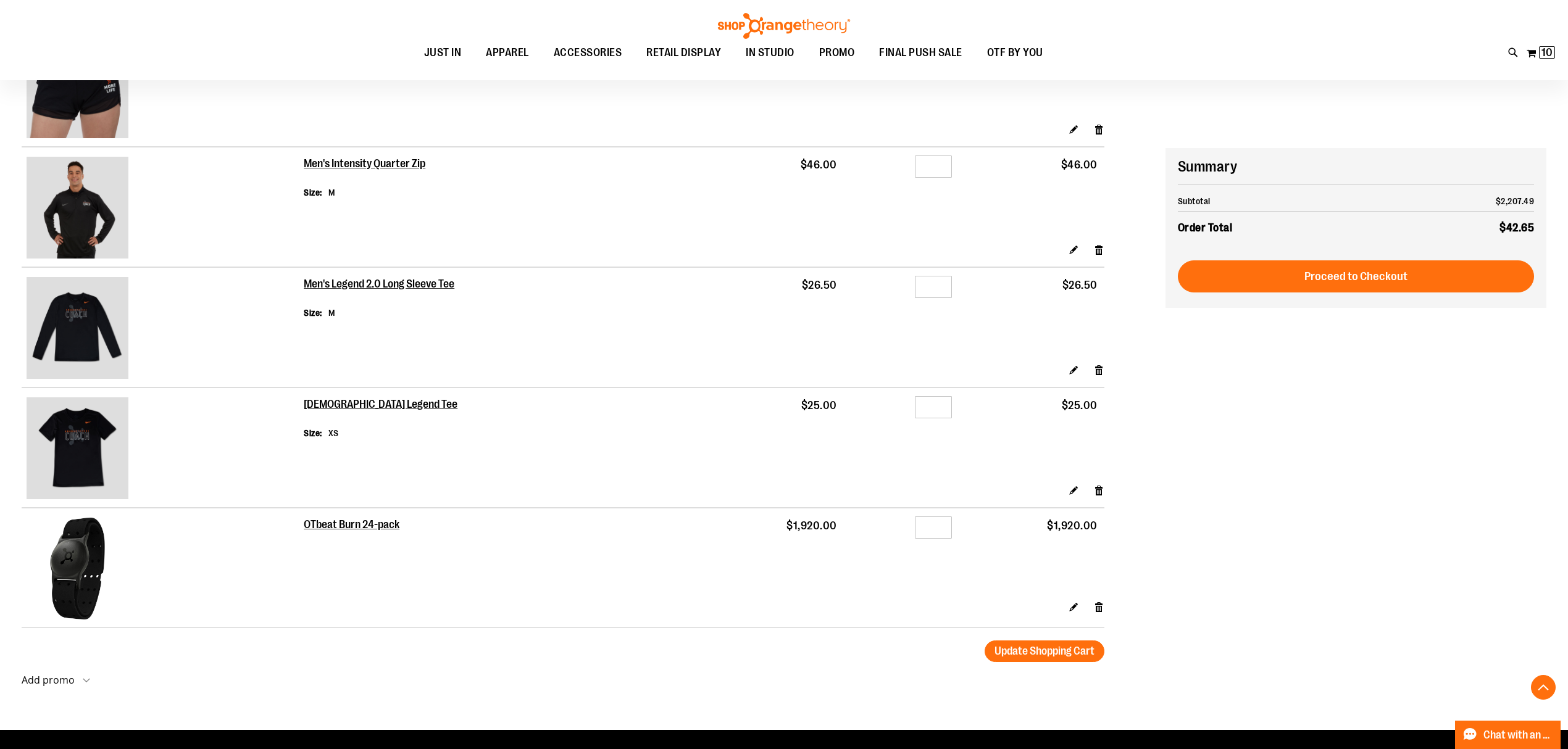
scroll to position [741, 0]
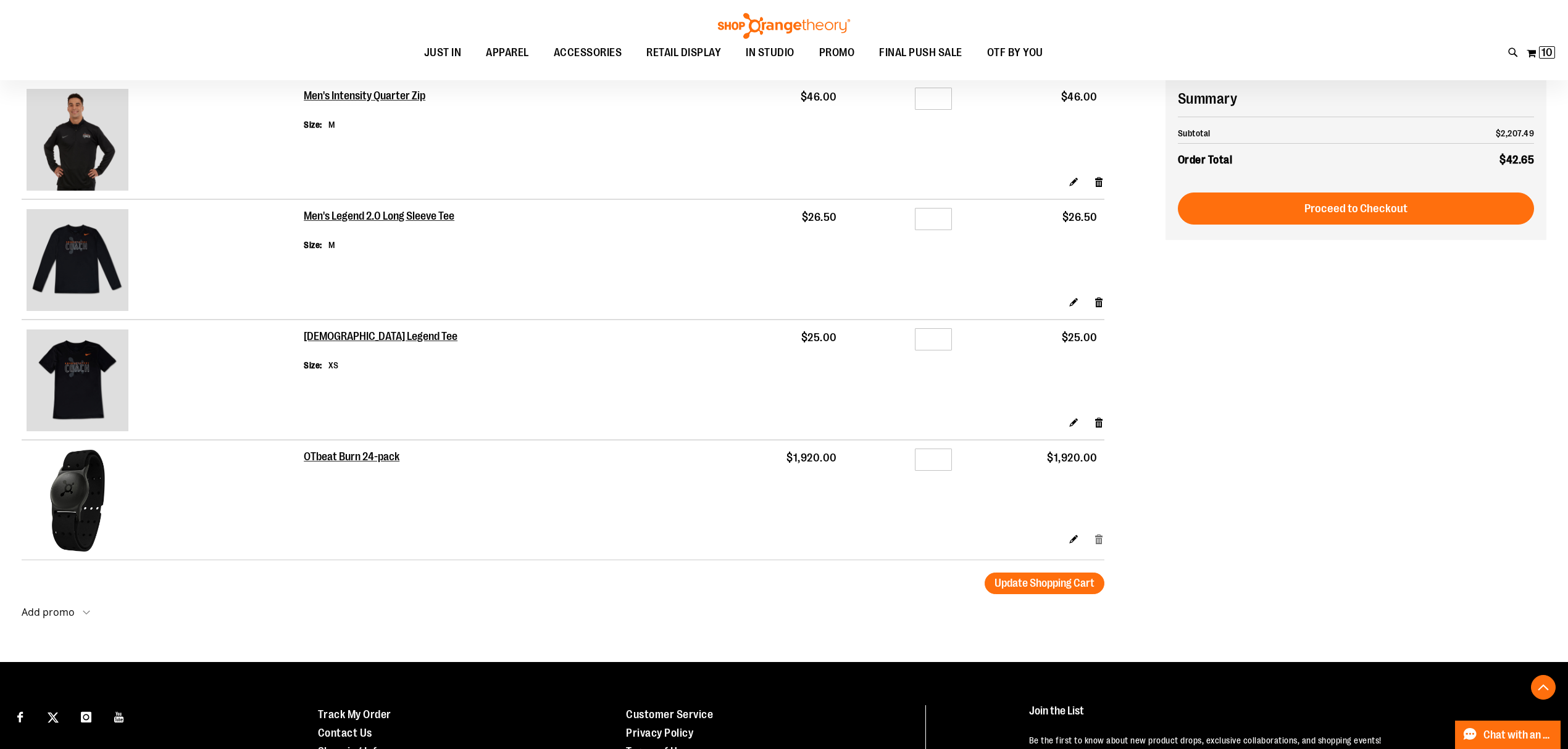
click at [1100, 546] on link "Remove item" at bounding box center [1100, 539] width 11 height 13
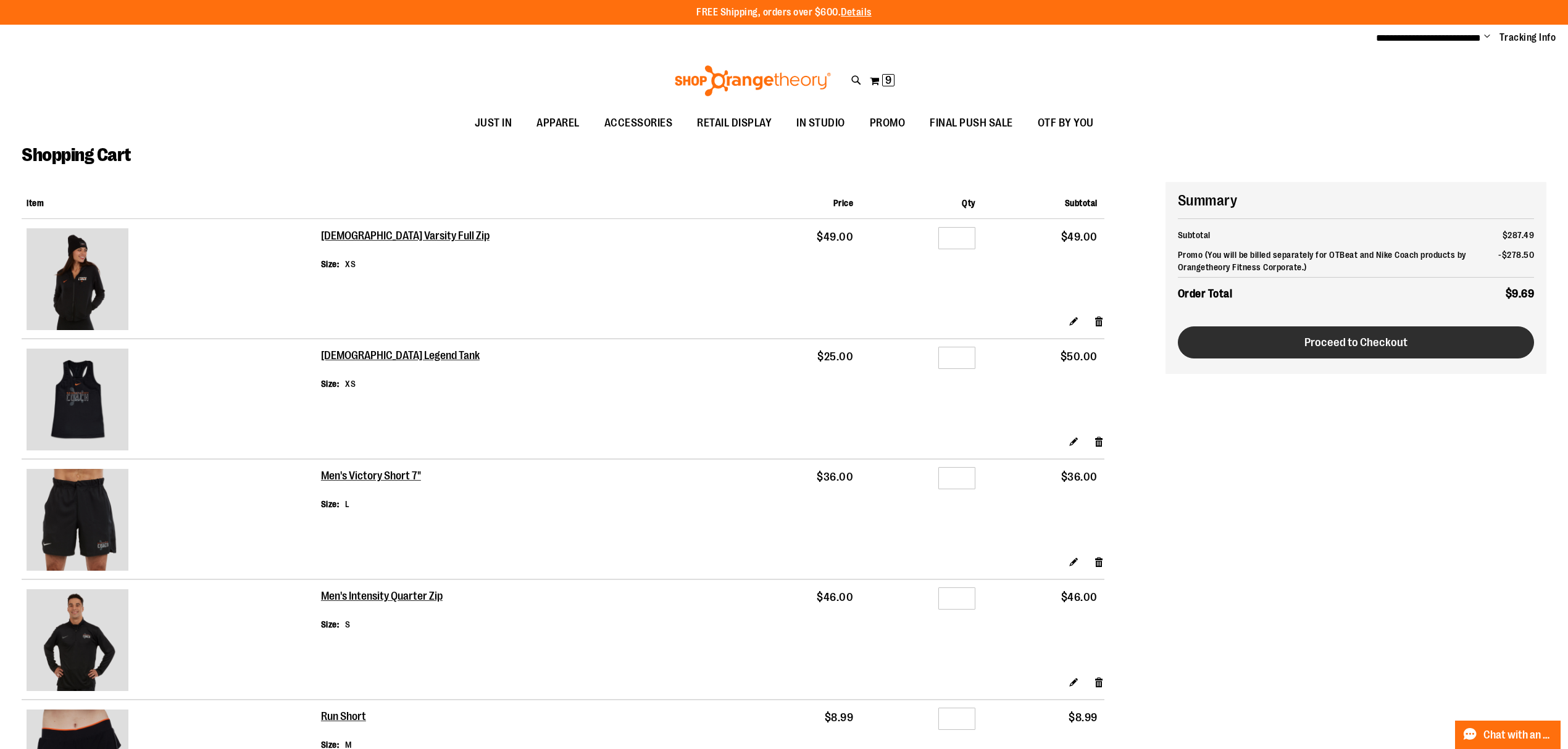
click at [1446, 335] on button "Proceed to Checkout" at bounding box center [1356, 342] width 357 height 32
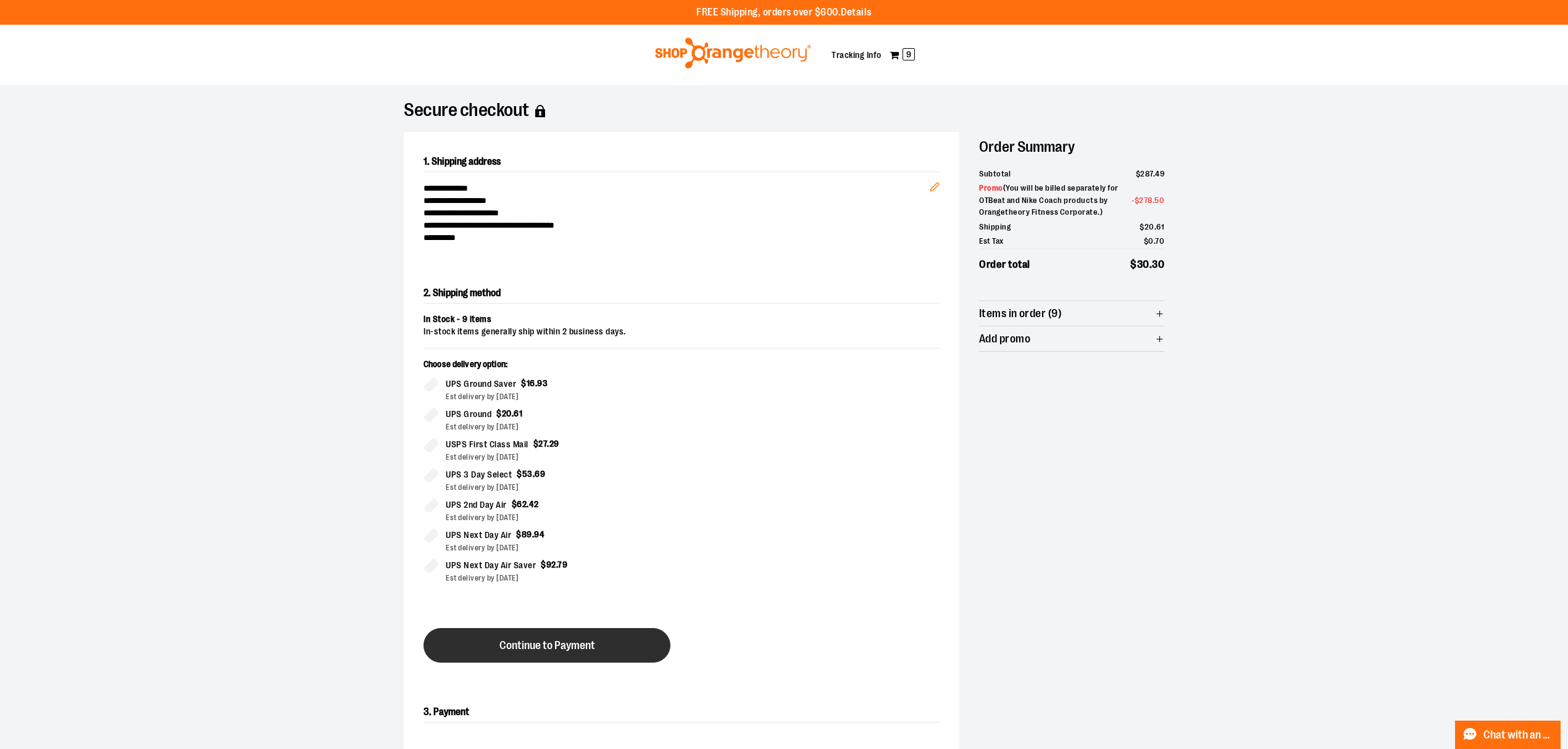
click at [554, 649] on span "Continue to Payment" at bounding box center [547, 645] width 96 height 12
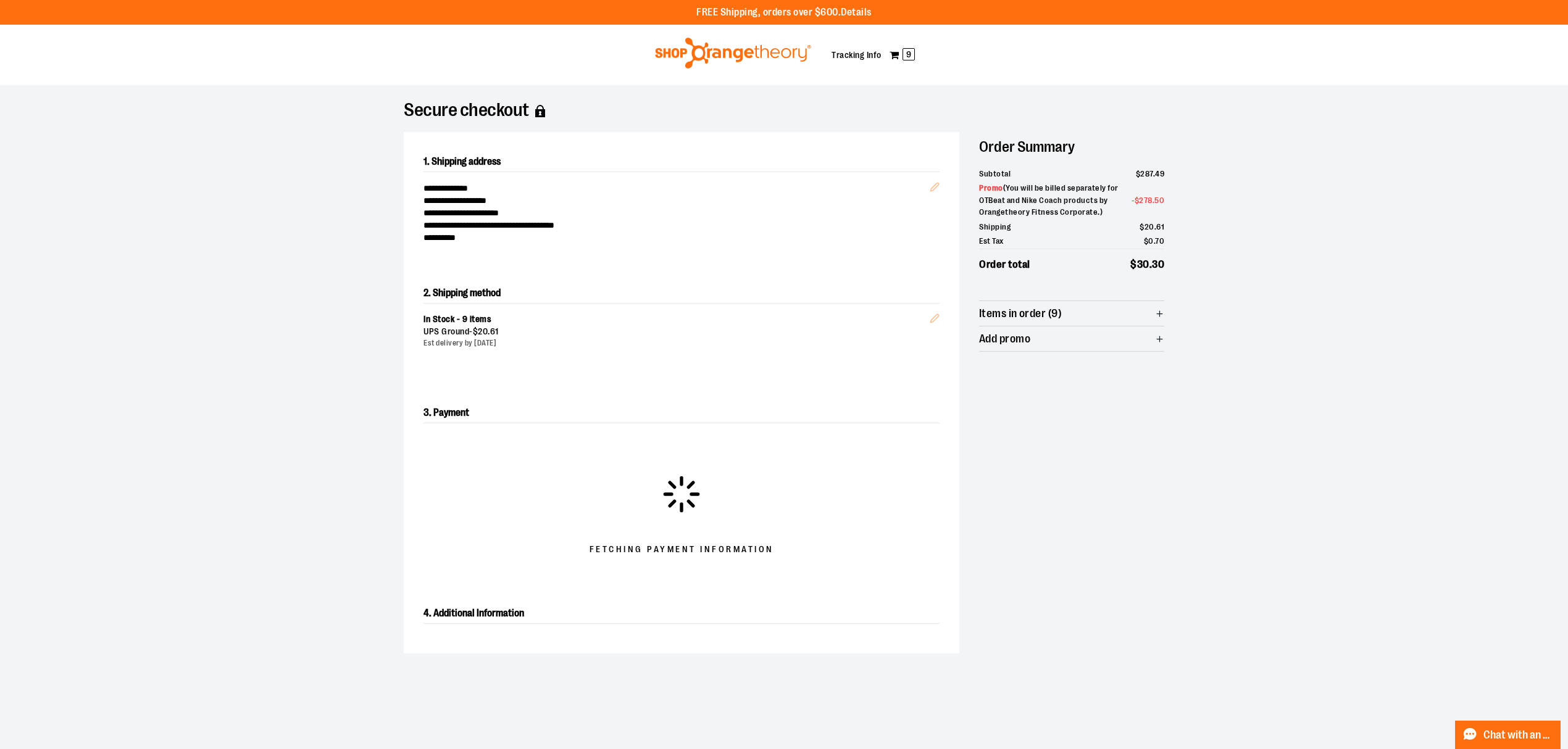
click at [932, 317] on div "In Stock - 9 items UPS Ground - $ 20 . 61 Est delivery by [DATE] Edit" at bounding box center [682, 334] width 516 height 60
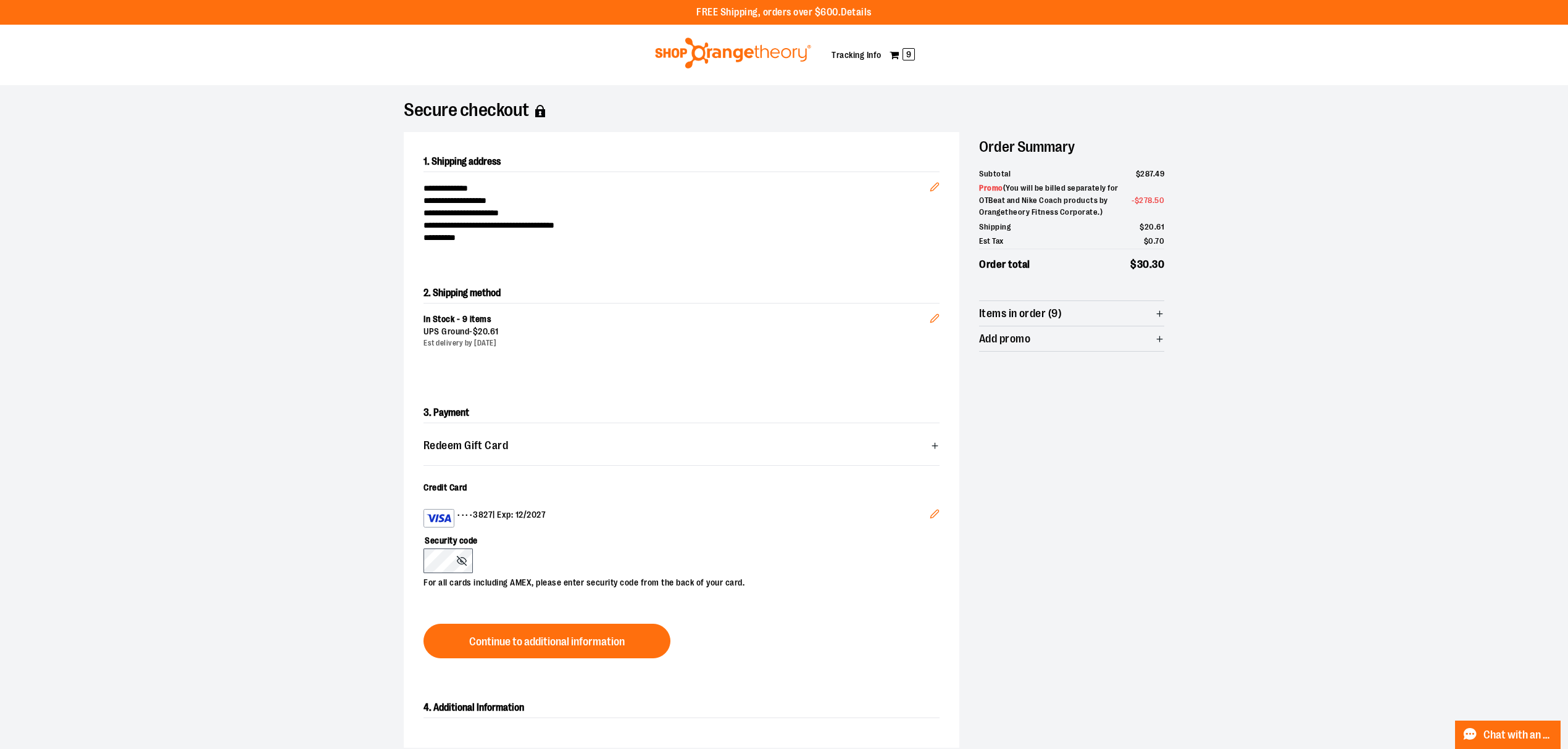
click at [931, 325] on button "Edit" at bounding box center [935, 315] width 30 height 43
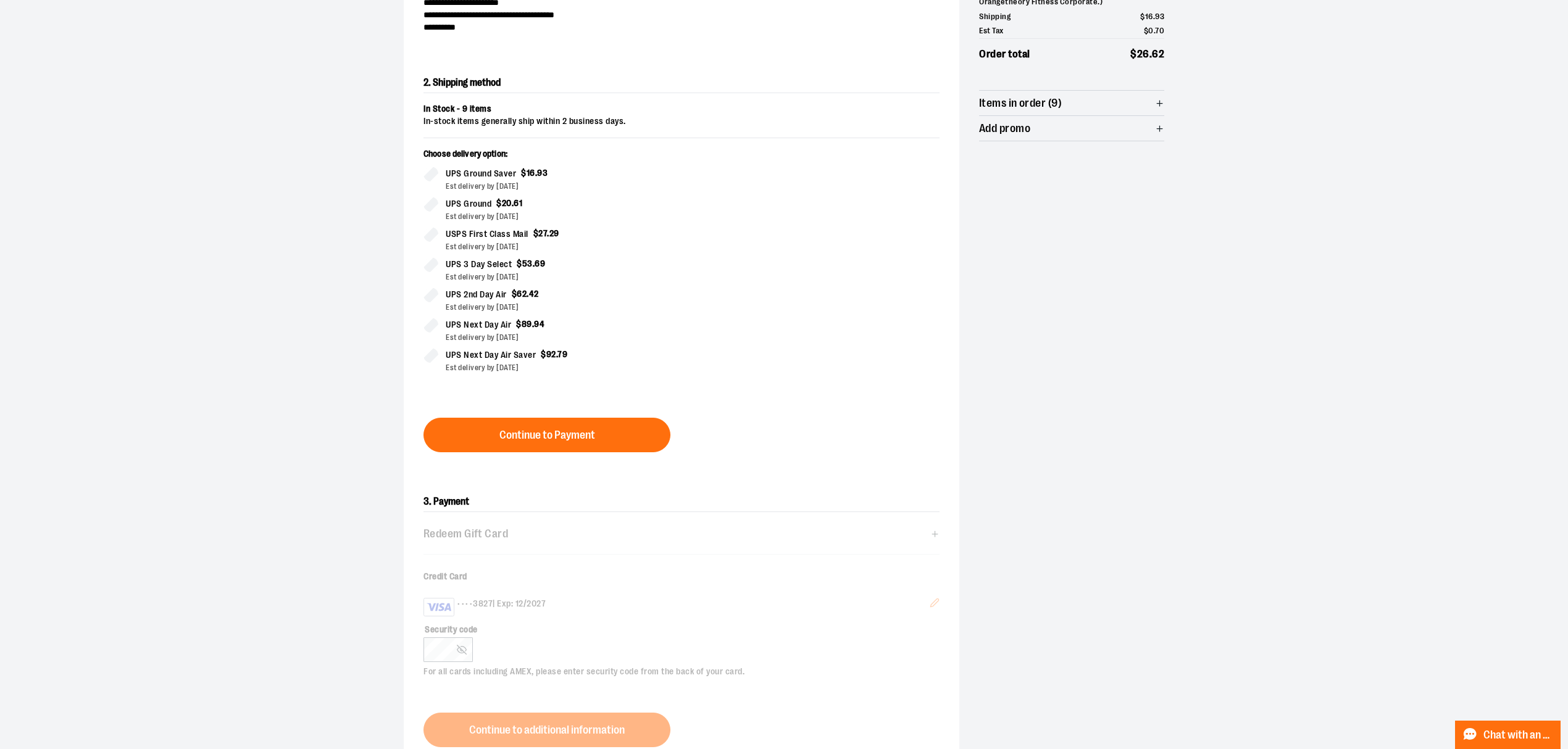
scroll to position [211, 0]
click at [571, 424] on button "Continue to Payment" at bounding box center [547, 434] width 247 height 35
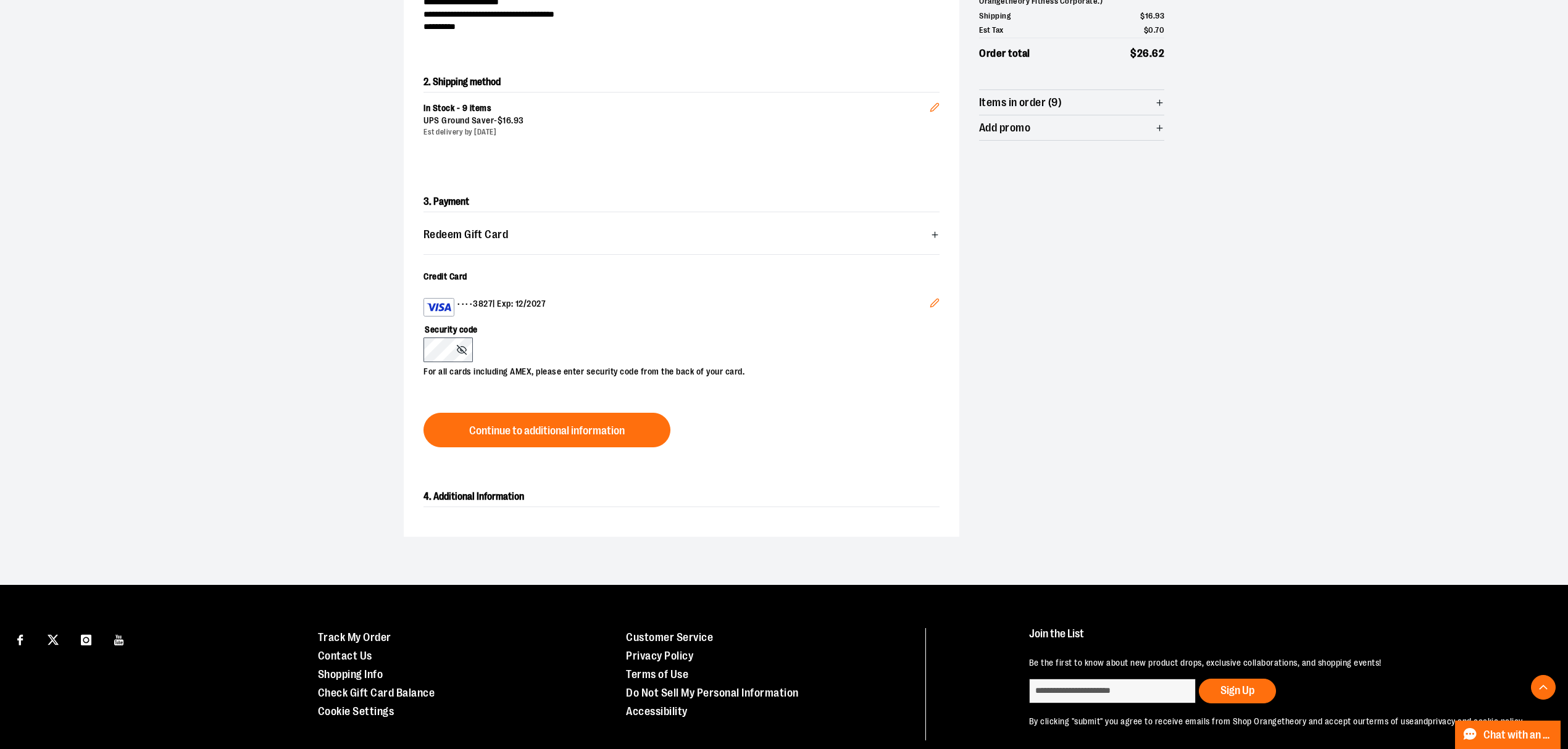
click at [934, 304] on icon "Edit" at bounding box center [935, 303] width 8 height 8
click at [543, 436] on span "Continue to additional information" at bounding box center [547, 431] width 156 height 12
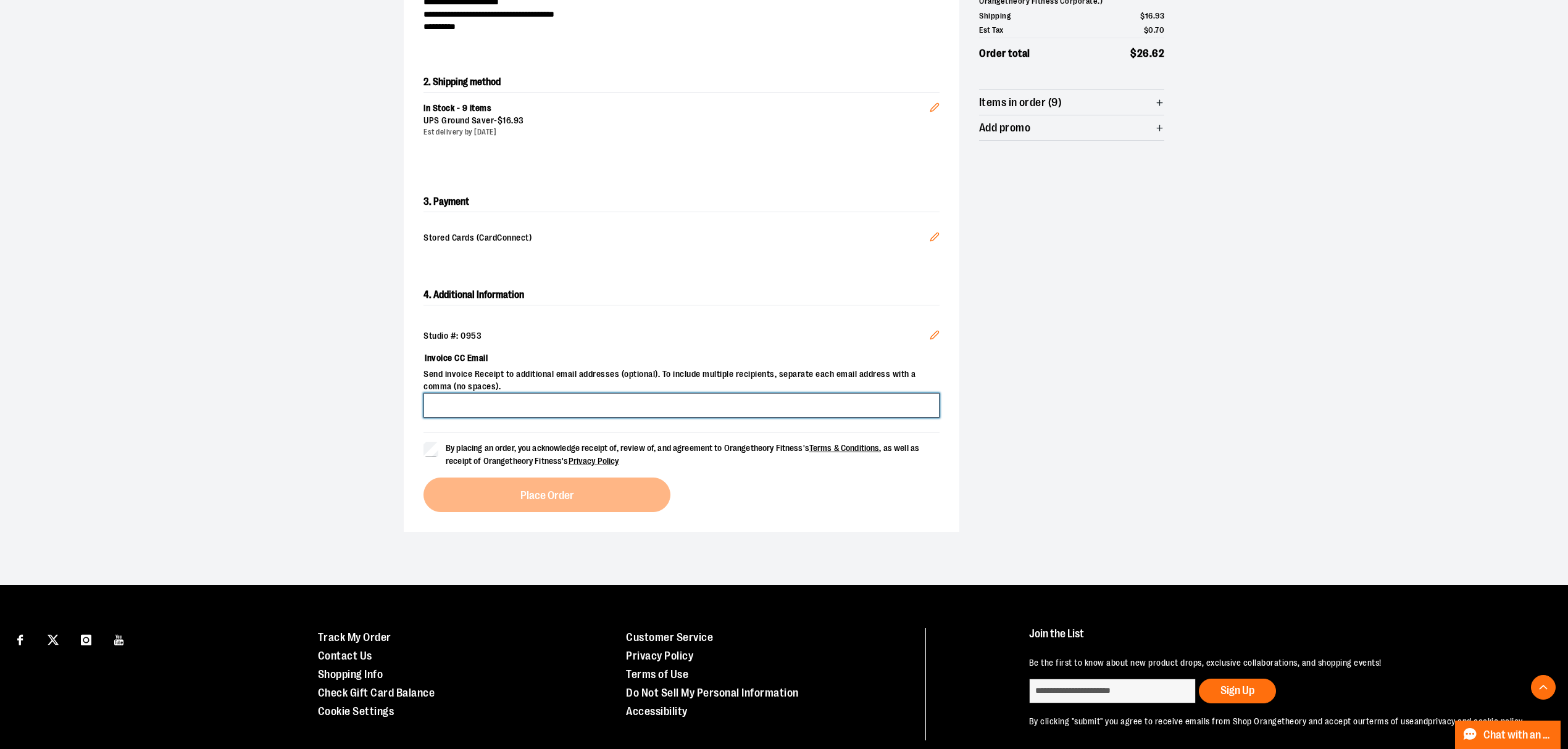
click at [518, 414] on input "Invoice CC Email" at bounding box center [682, 405] width 516 height 25
type input "**********"
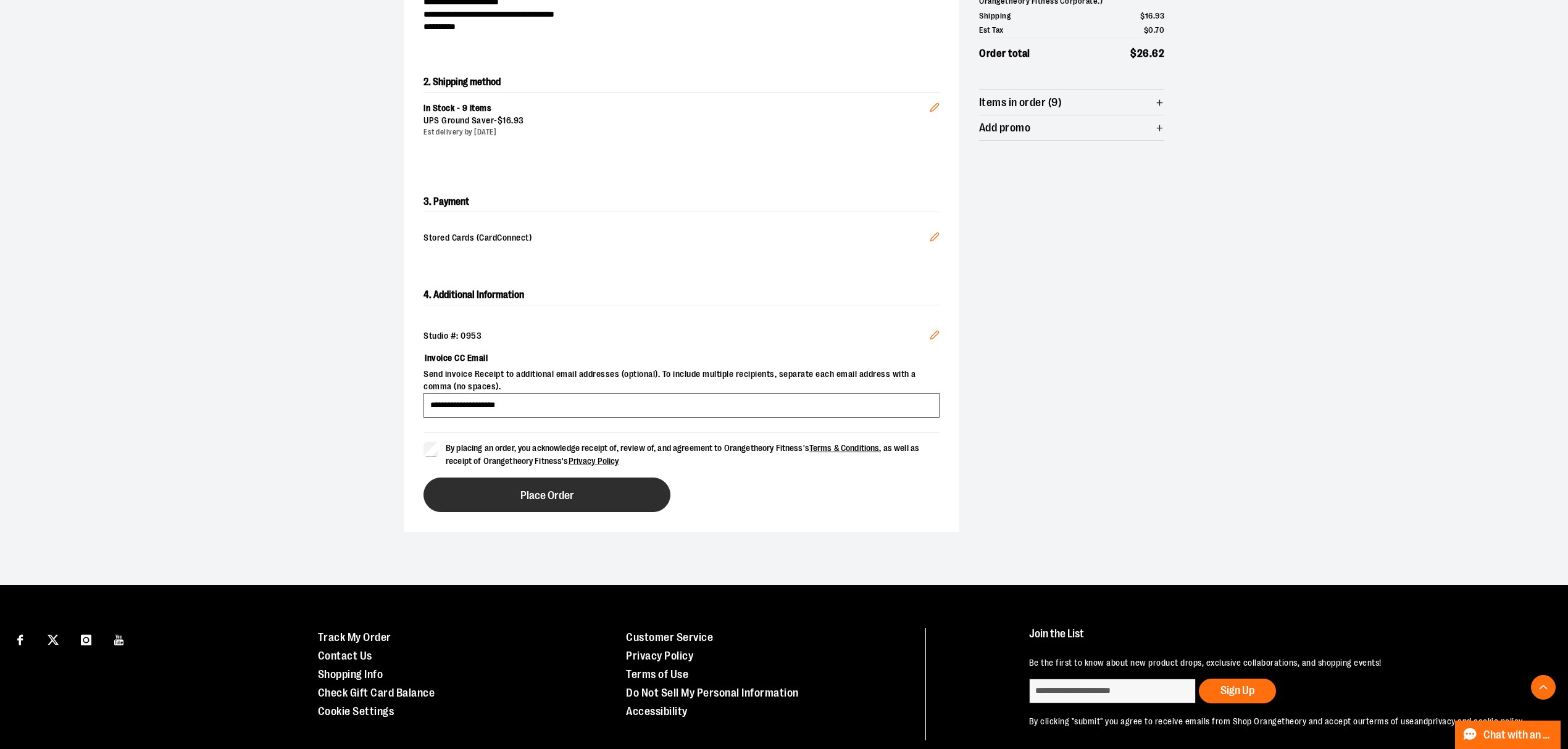
click at [540, 493] on span "Place Order" at bounding box center [547, 495] width 54 height 12
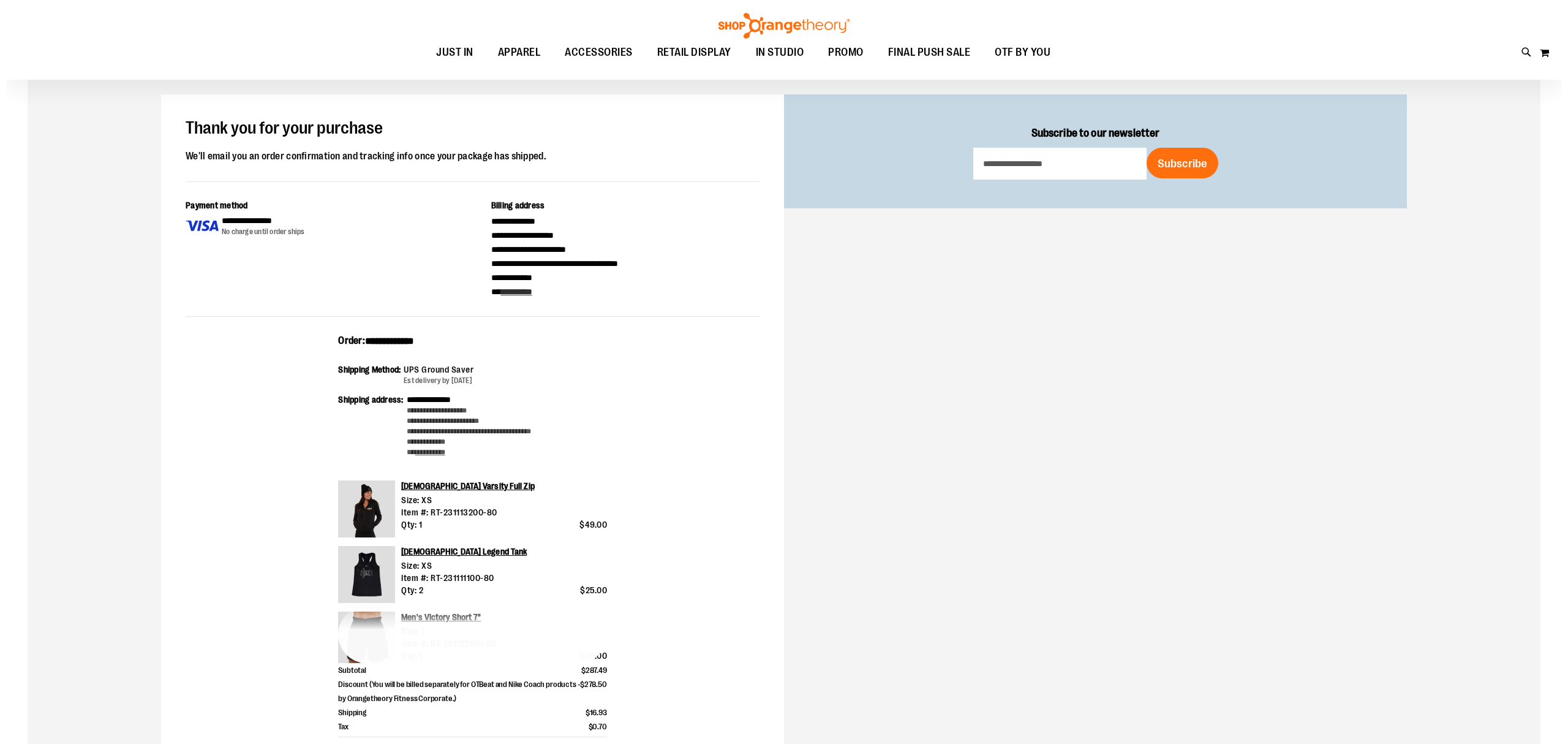
scroll to position [163, 0]
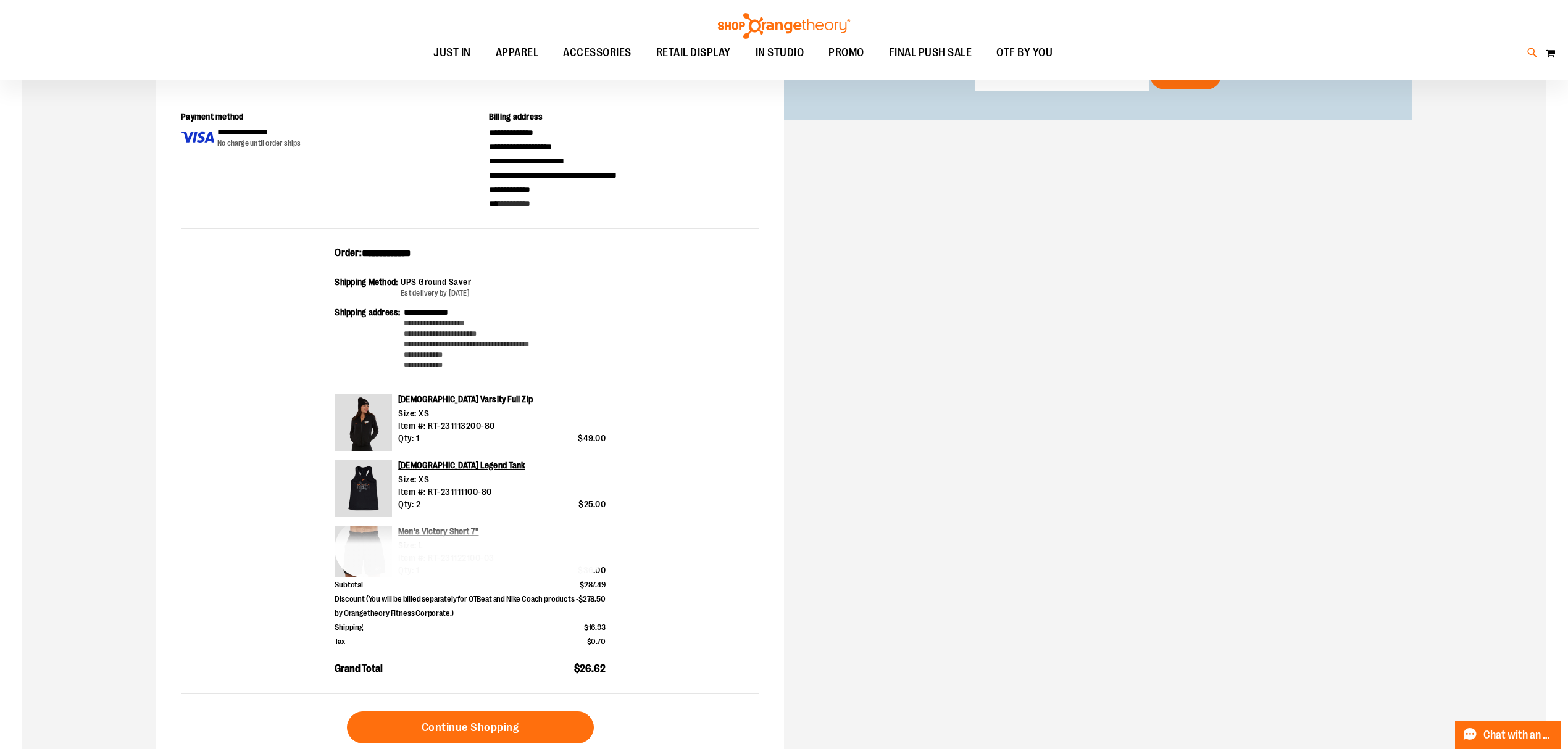
click at [1533, 45] on icon at bounding box center [1533, 52] width 11 height 14
type input "******"
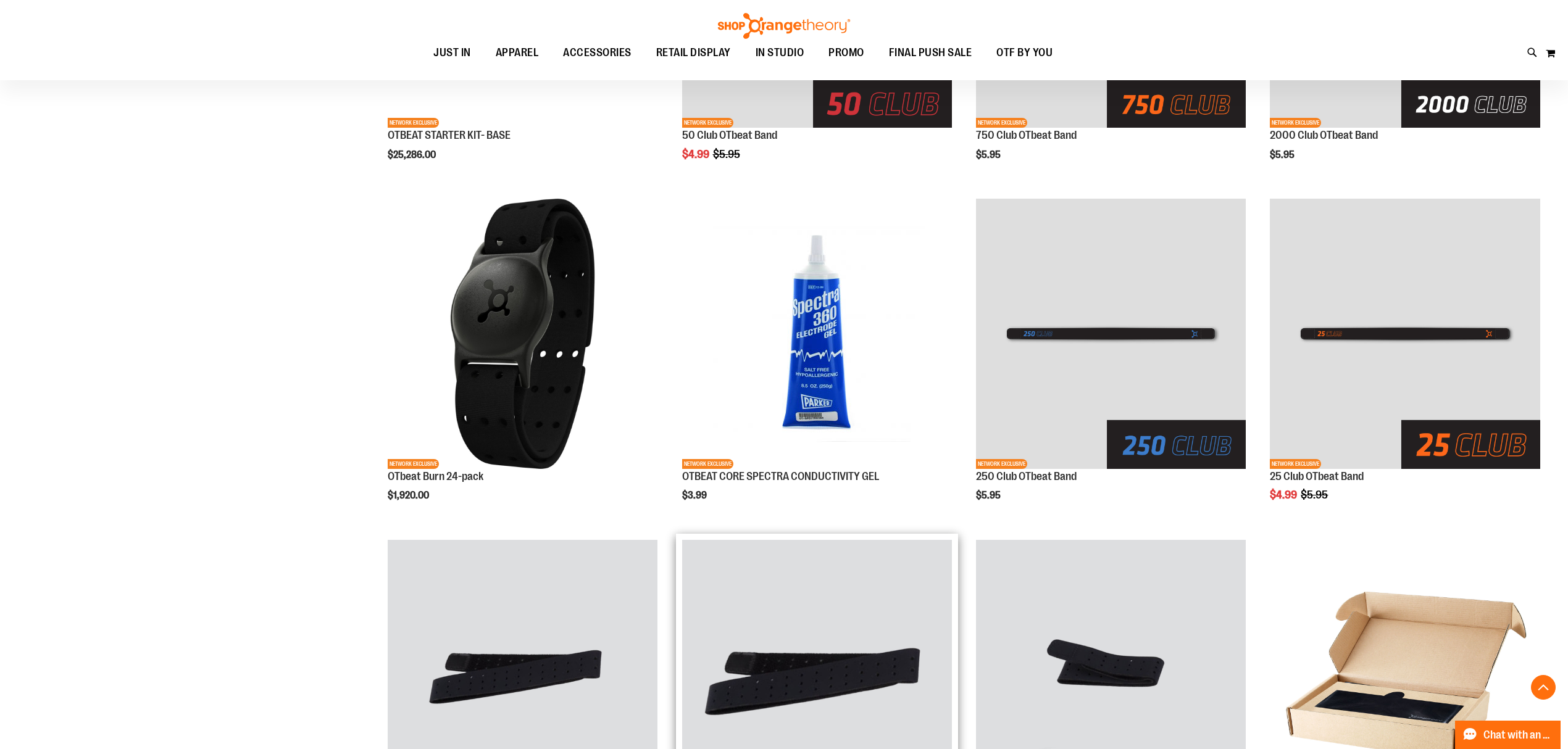
scroll to position [905, 0]
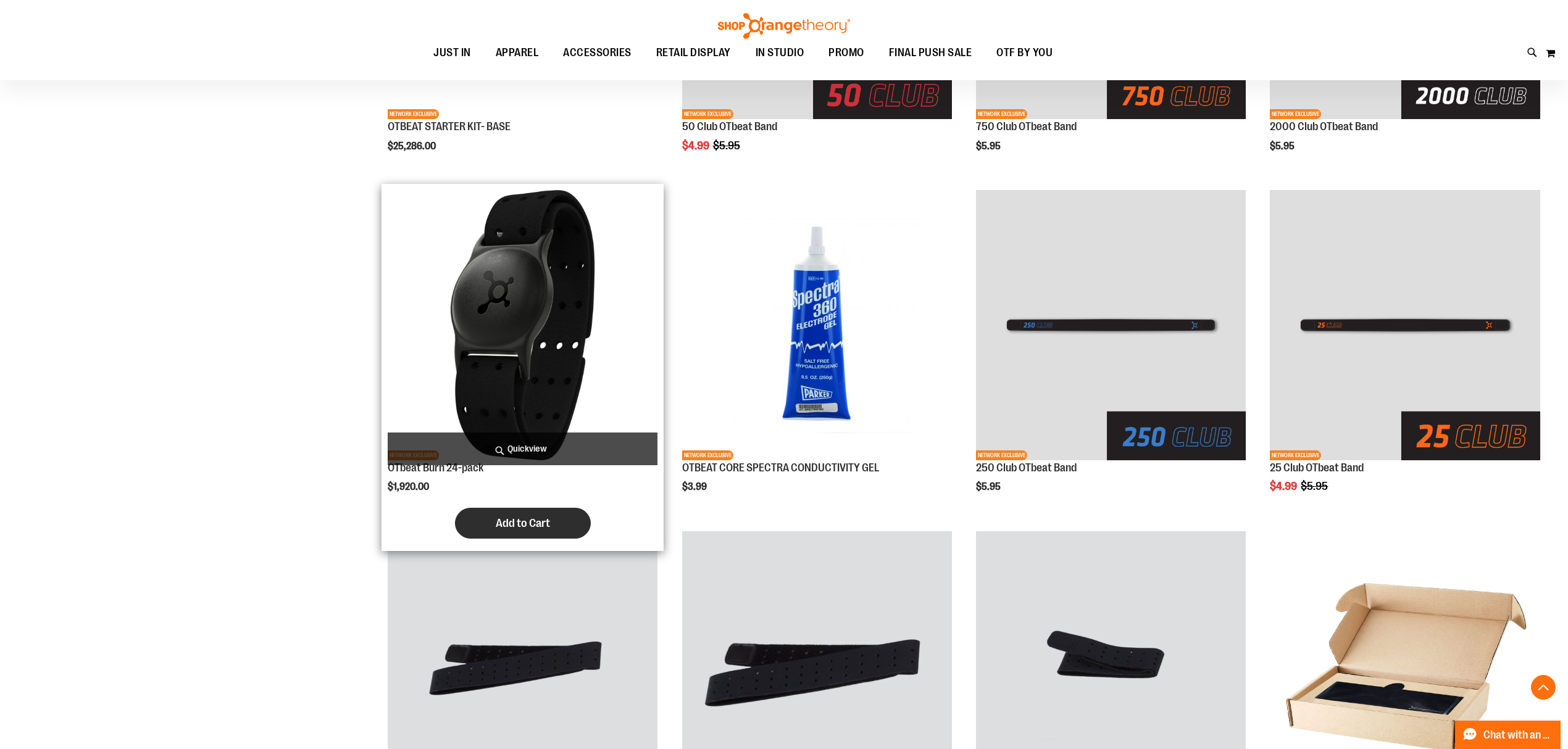
click at [502, 523] on span "Add to Cart" at bounding box center [523, 523] width 55 height 14
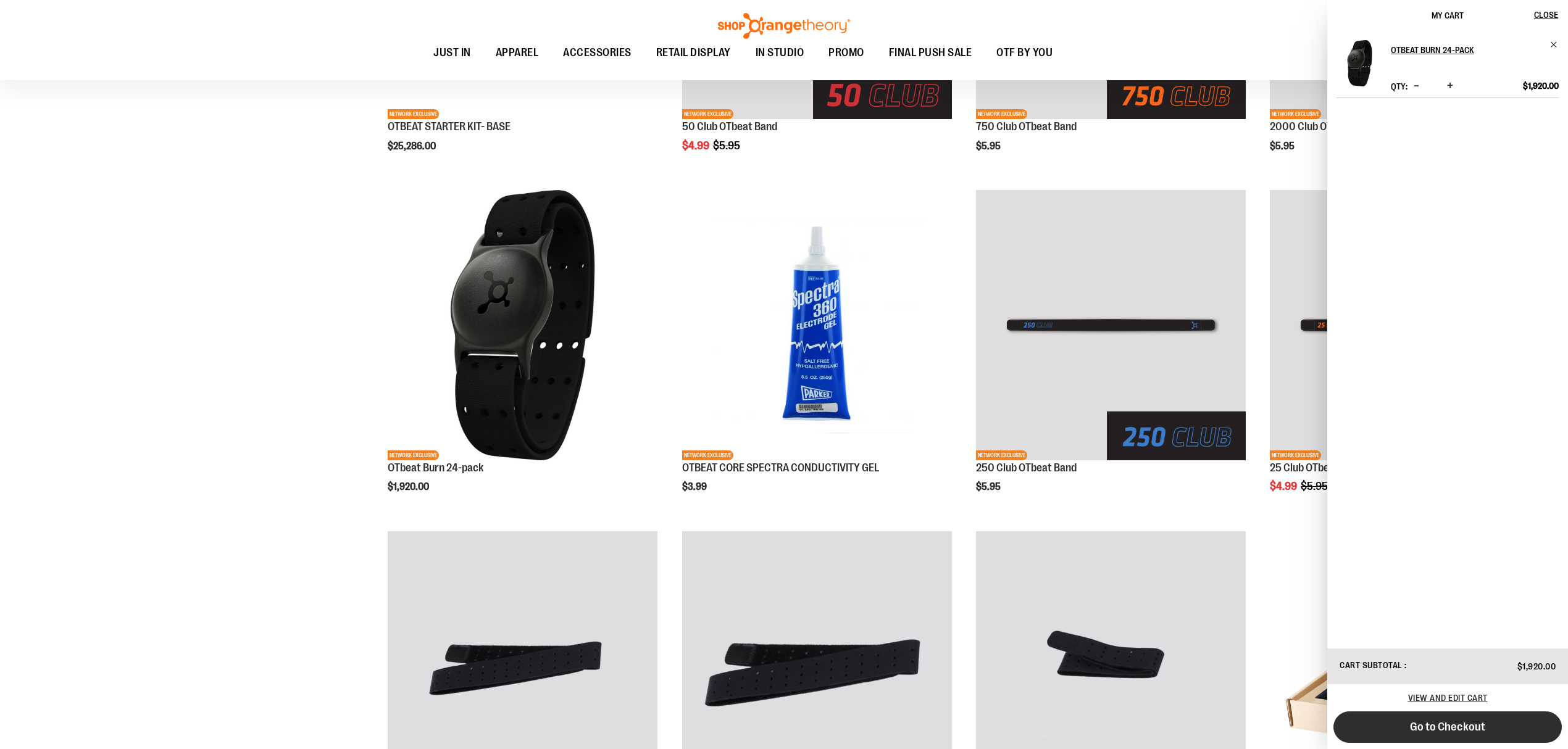
click at [1466, 726] on span "Go to Checkout" at bounding box center [1447, 727] width 75 height 14
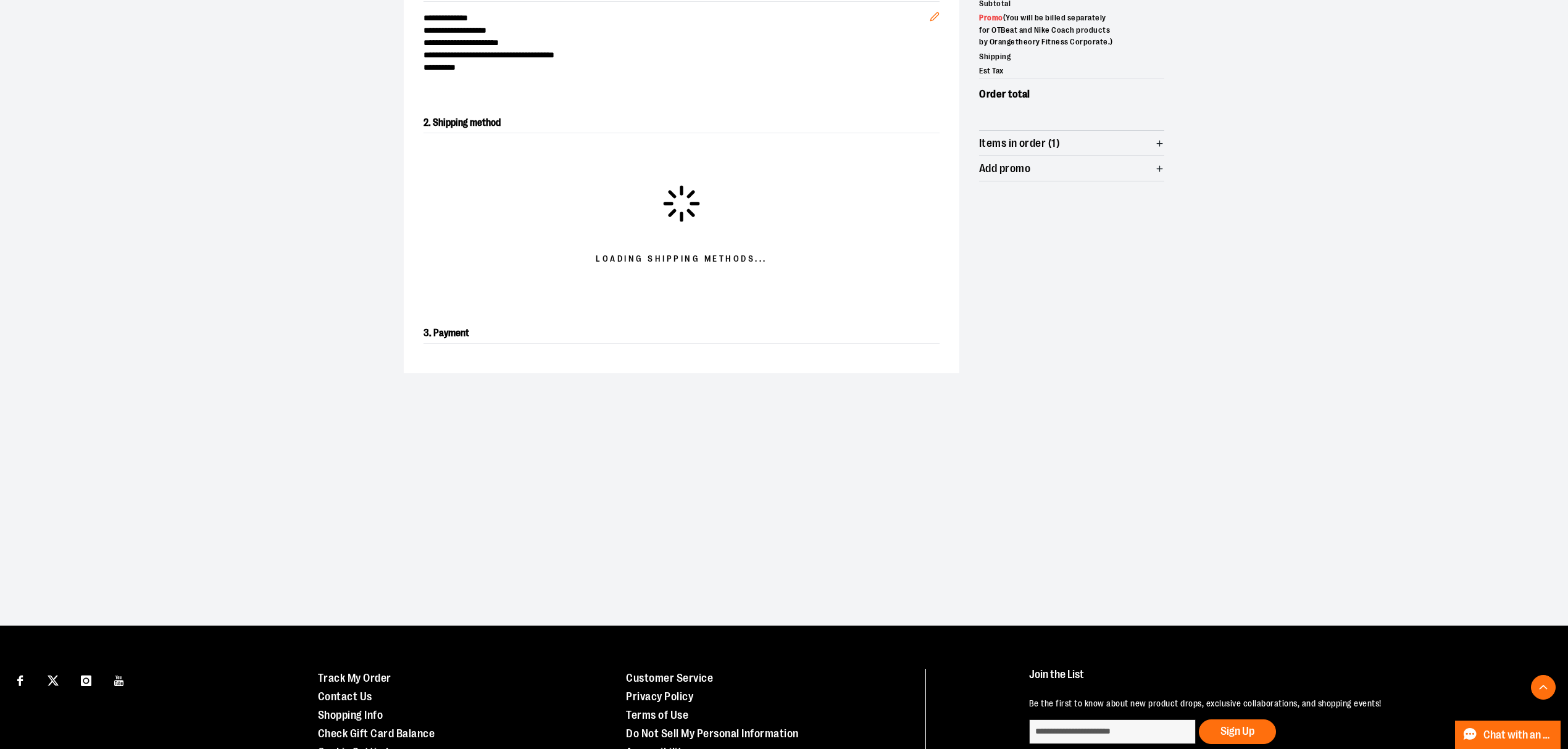
scroll to position [211, 0]
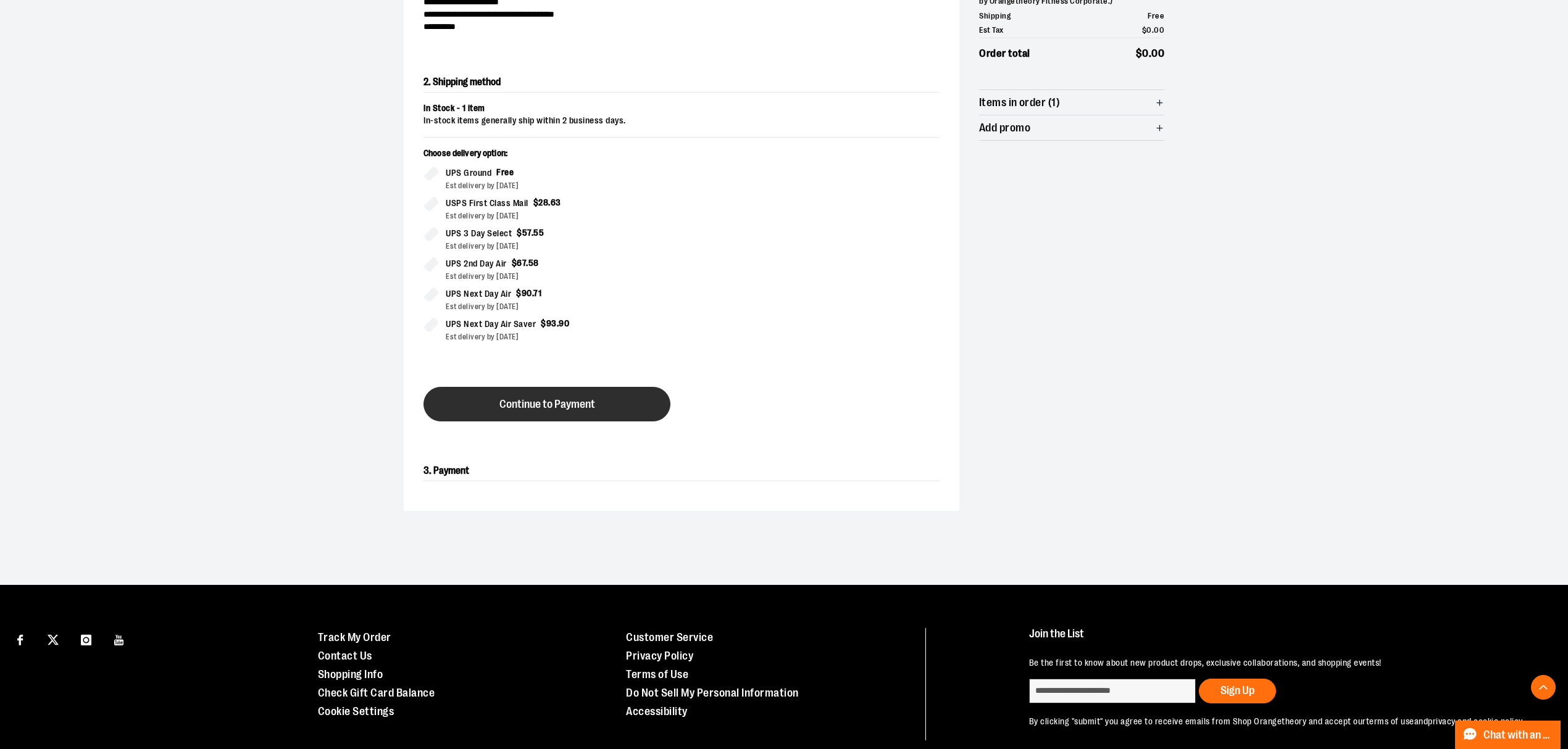
click at [571, 404] on span "Continue to Payment" at bounding box center [547, 404] width 96 height 12
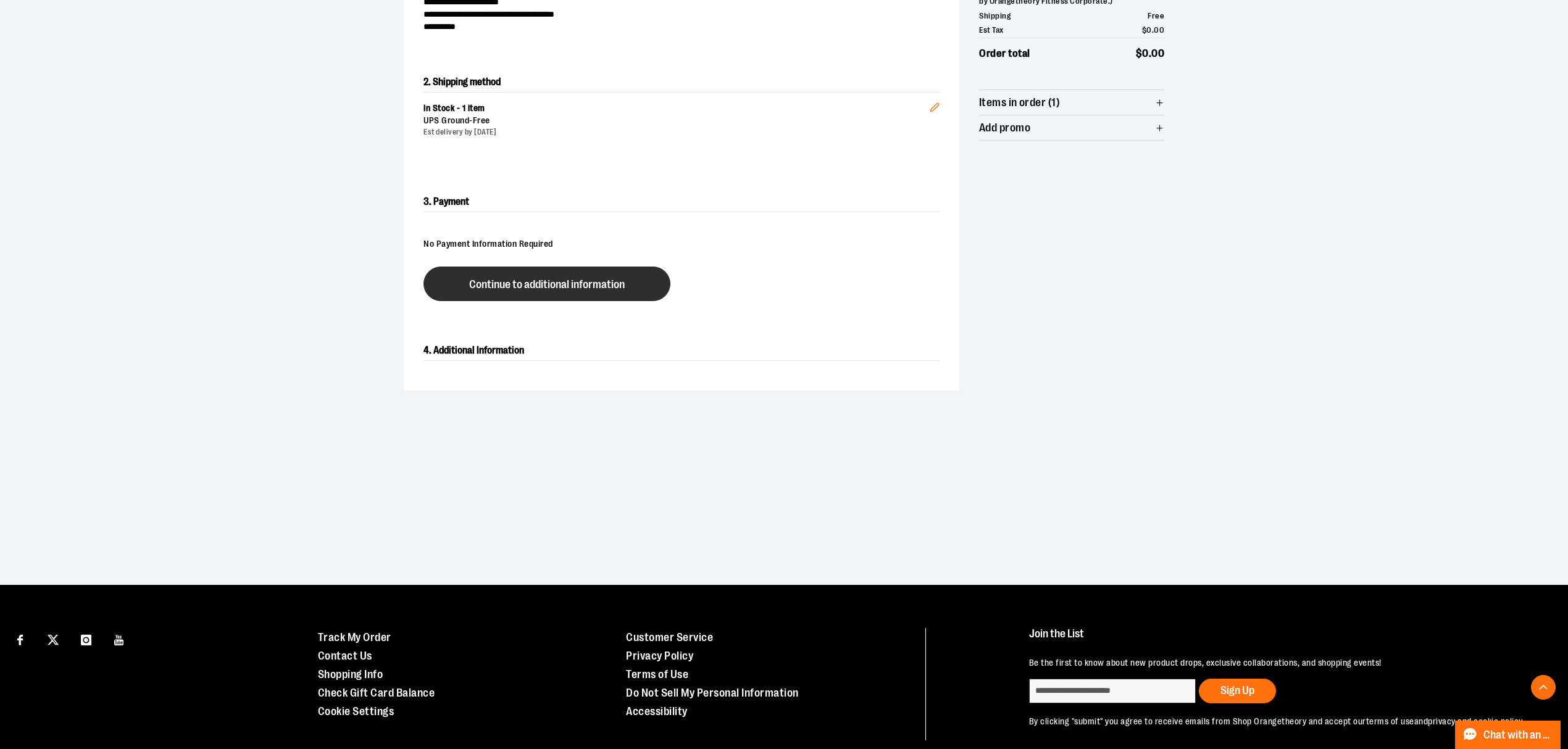
click at [591, 295] on button "Continue to additional information" at bounding box center [547, 283] width 247 height 35
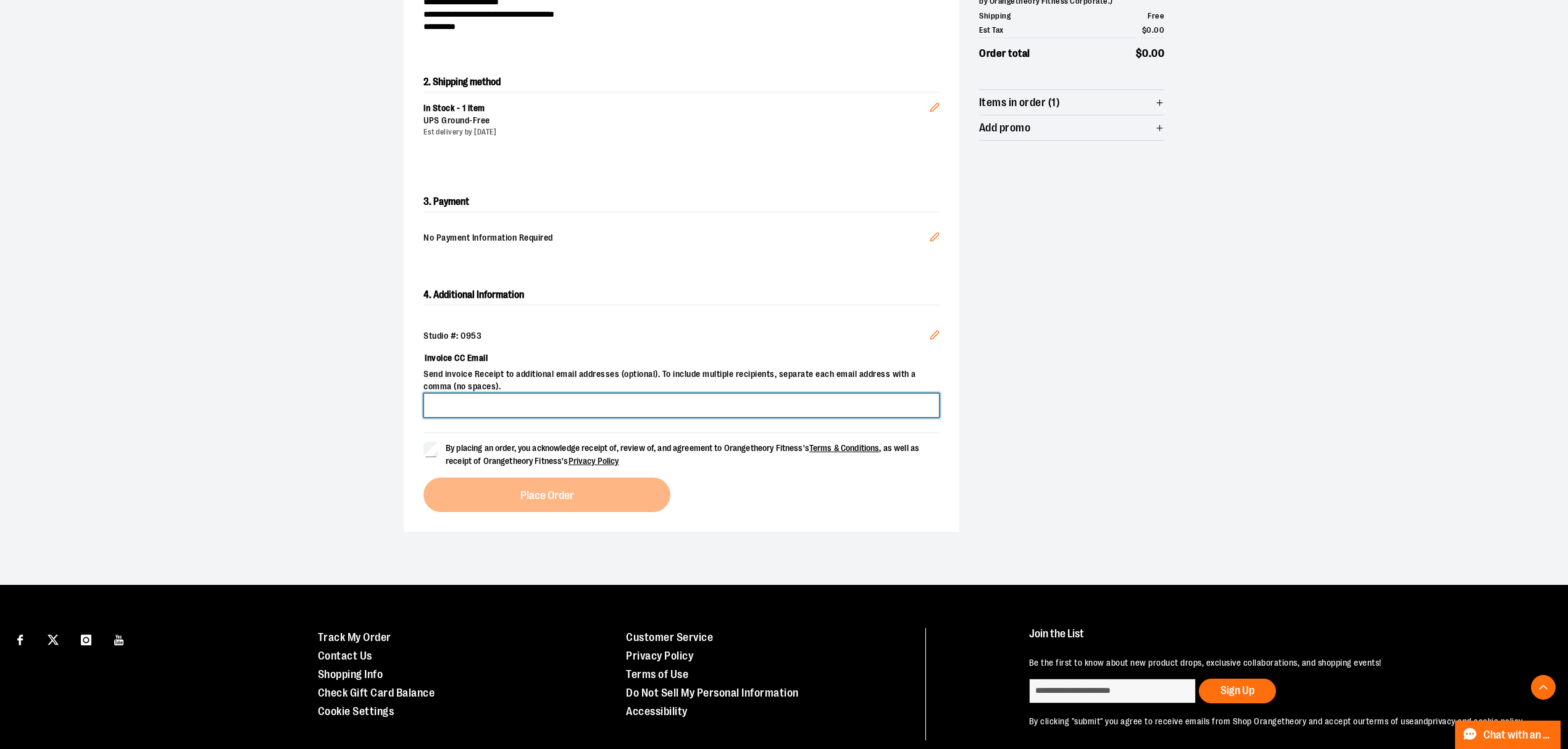
click at [540, 414] on input "Invoice CC Email" at bounding box center [682, 405] width 516 height 25
type input "**********"
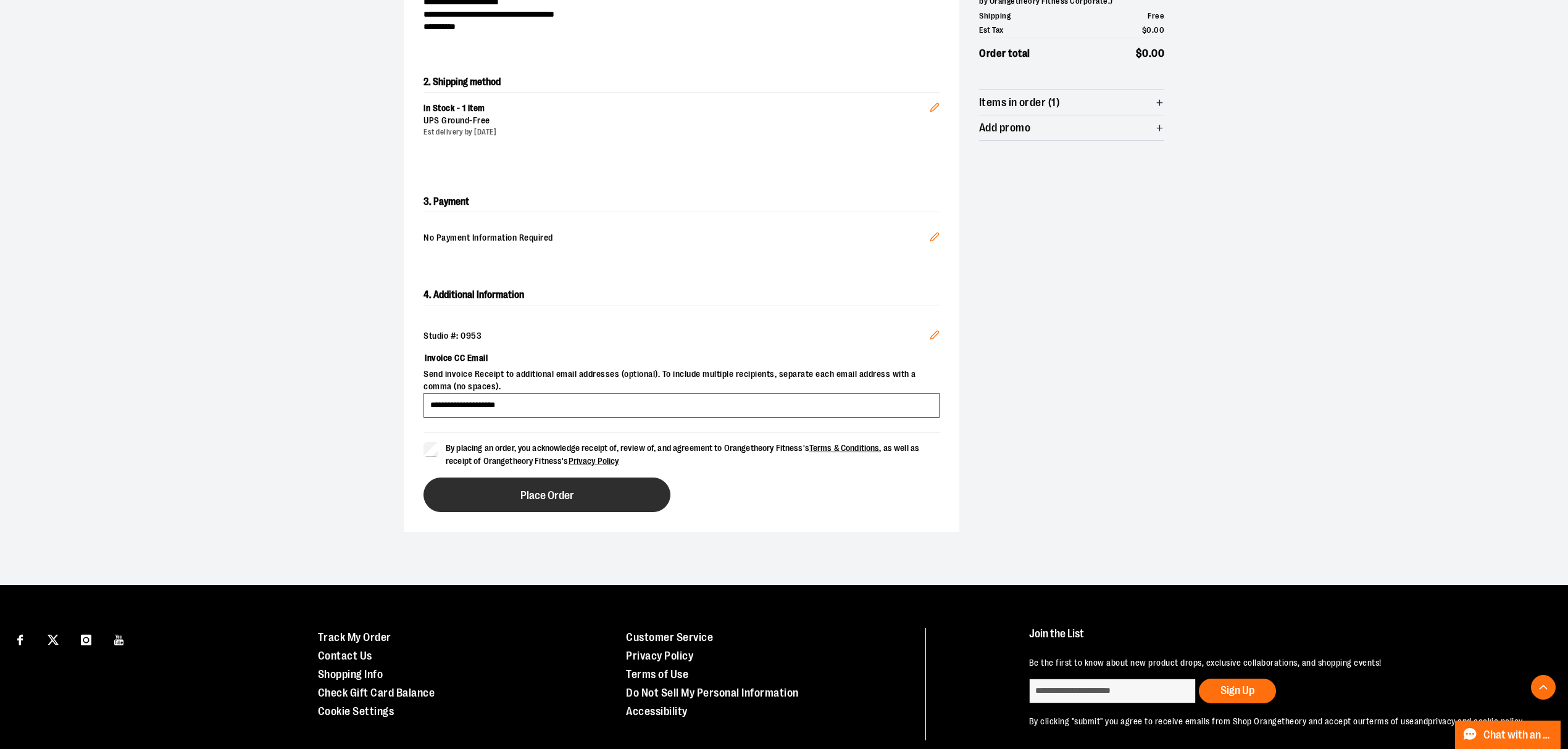
click at [522, 505] on button "Place Order" at bounding box center [547, 494] width 247 height 35
